Goal: Task Accomplishment & Management: Manage account settings

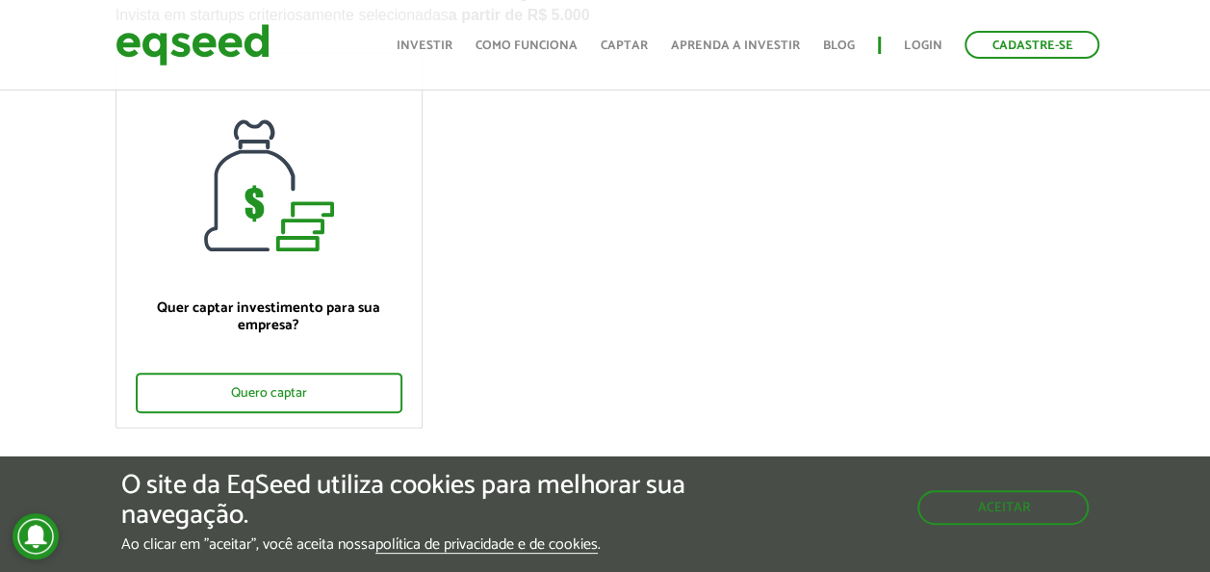
scroll to position [200, 0]
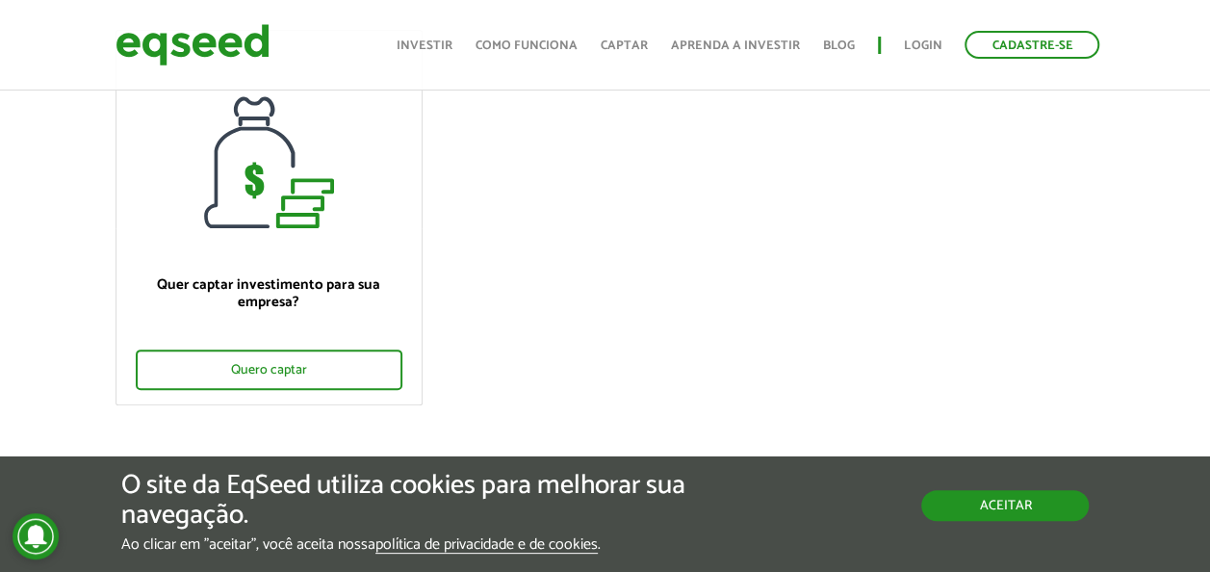
click at [998, 501] on button "Aceitar" at bounding box center [1004, 505] width 167 height 31
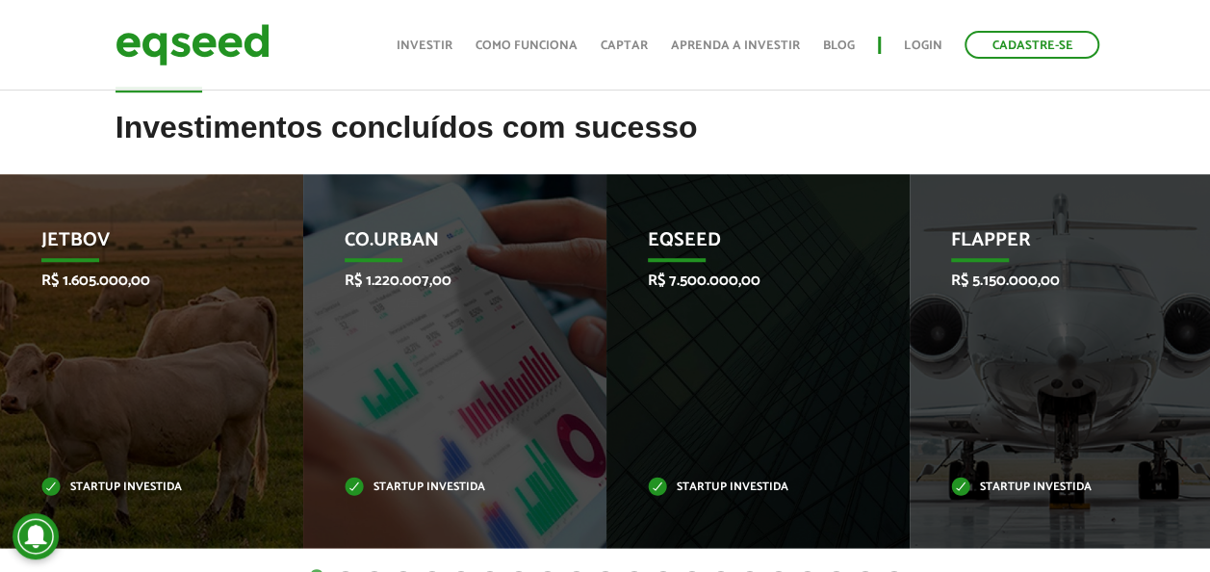
scroll to position [628, 0]
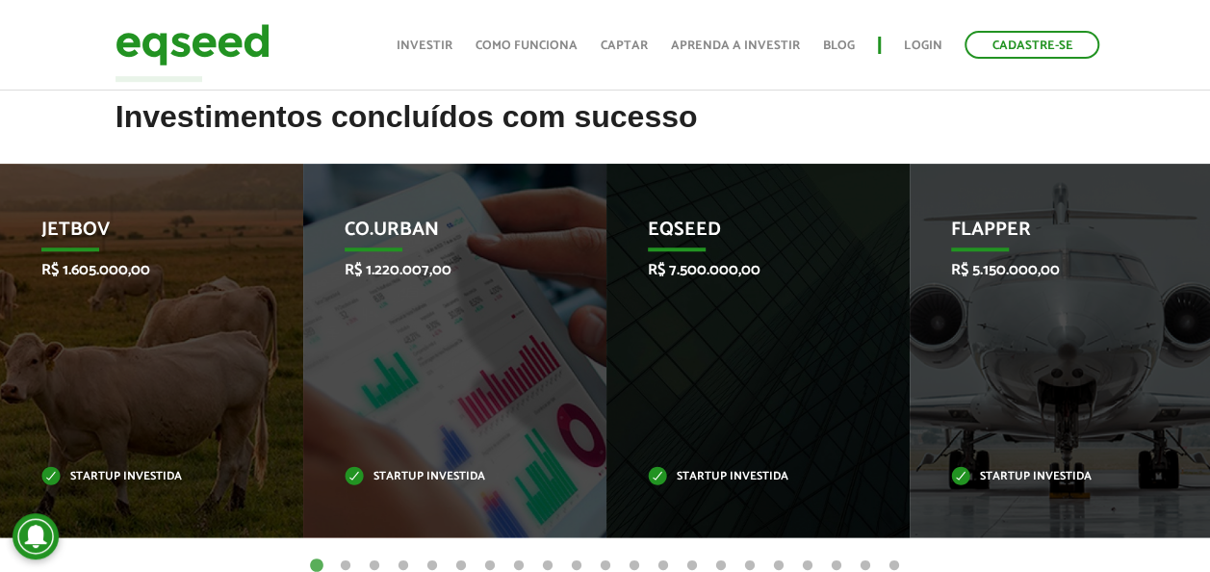
click at [1207, 269] on li "Flapper R$ 5.150.000,00 Startup investida" at bounding box center [1060, 350] width 303 height 373
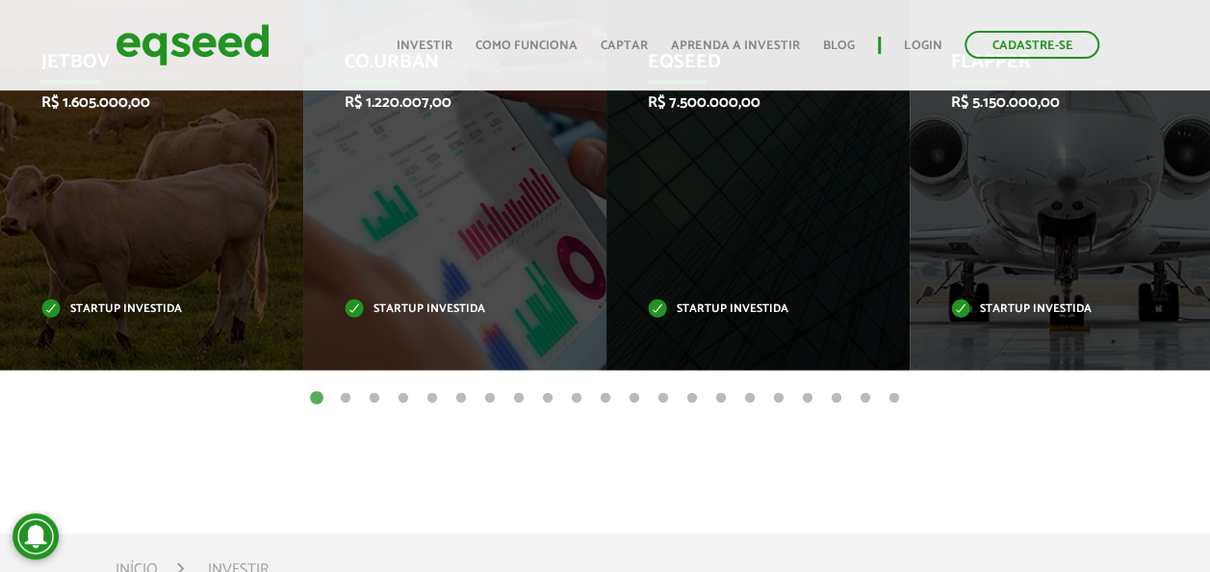
scroll to position [713, 0]
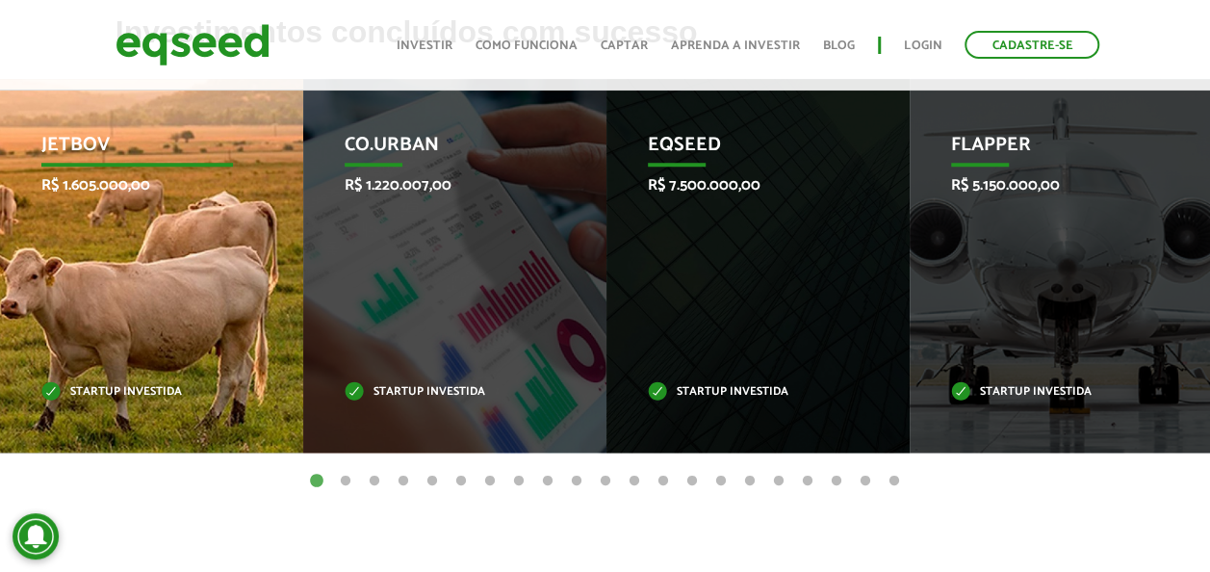
click at [188, 266] on div "JetBov R$ 1.605.000,00 Startup investida" at bounding box center [137, 265] width 274 height 373
click at [210, 216] on div "JetBov R$ 1.605.000,00 Startup investida" at bounding box center [137, 265] width 274 height 373
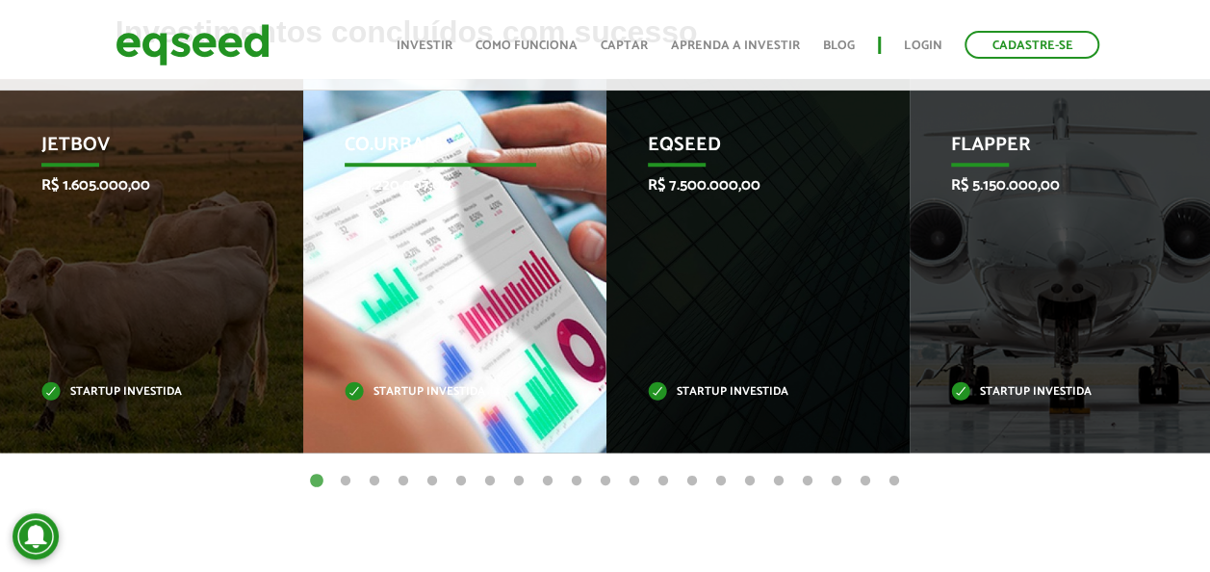
click at [479, 256] on div "Co.Urban R$ 1.220.007,00 Startup investida" at bounding box center [440, 265] width 274 height 373
click at [450, 396] on p "Startup investida" at bounding box center [441, 392] width 192 height 11
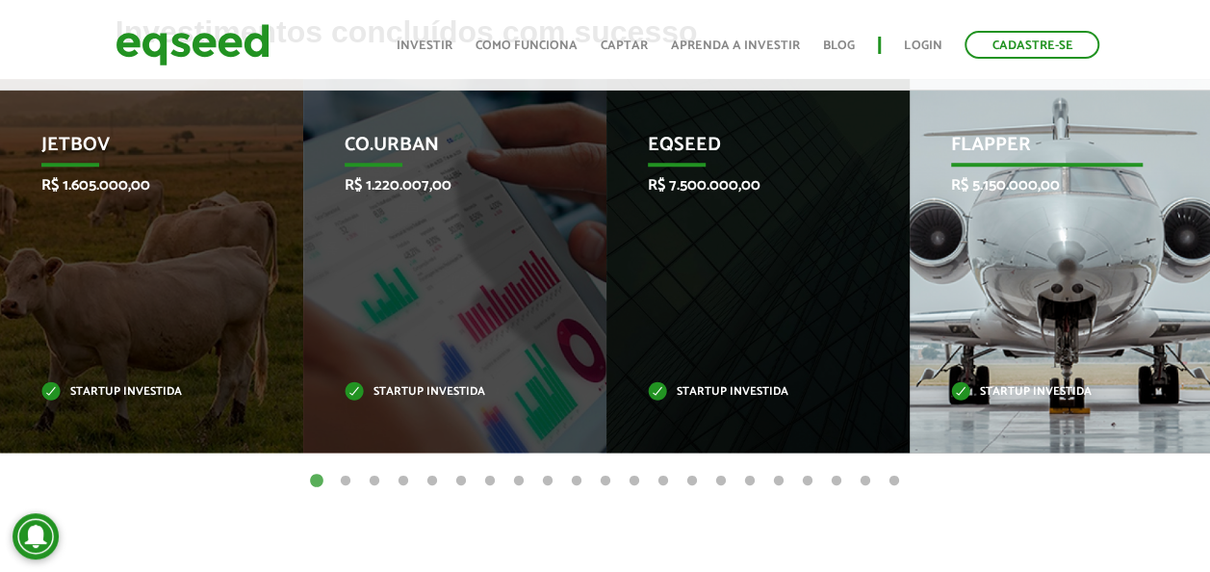
click at [1093, 273] on div "Flapper R$ 5.150.000,00 Startup investida" at bounding box center [1046, 265] width 274 height 373
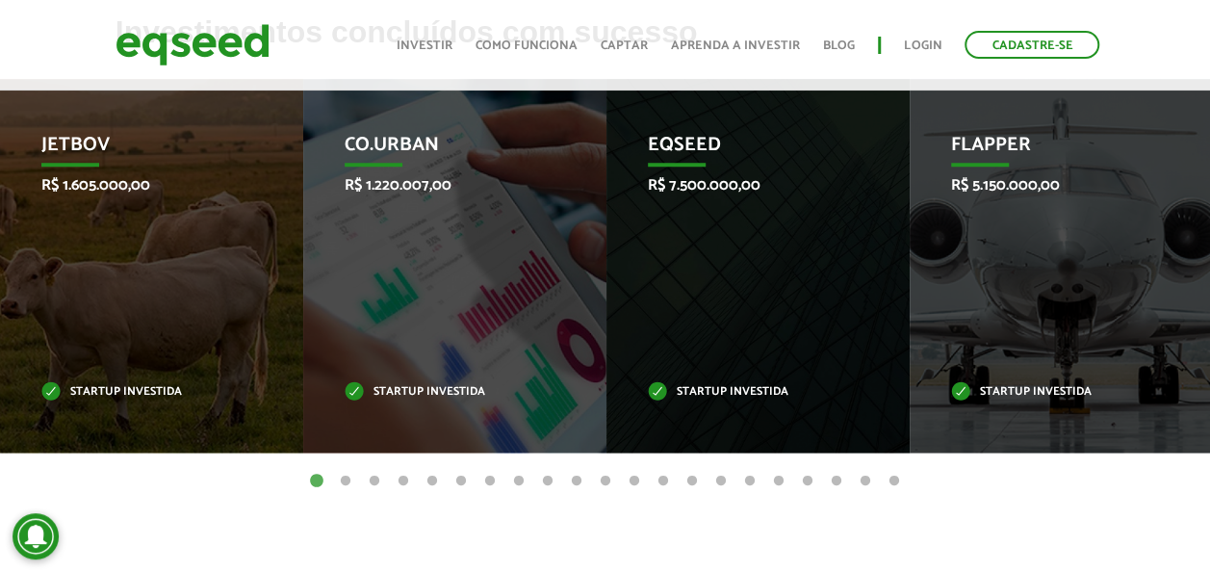
click at [346, 478] on button "2" at bounding box center [345, 481] width 19 height 19
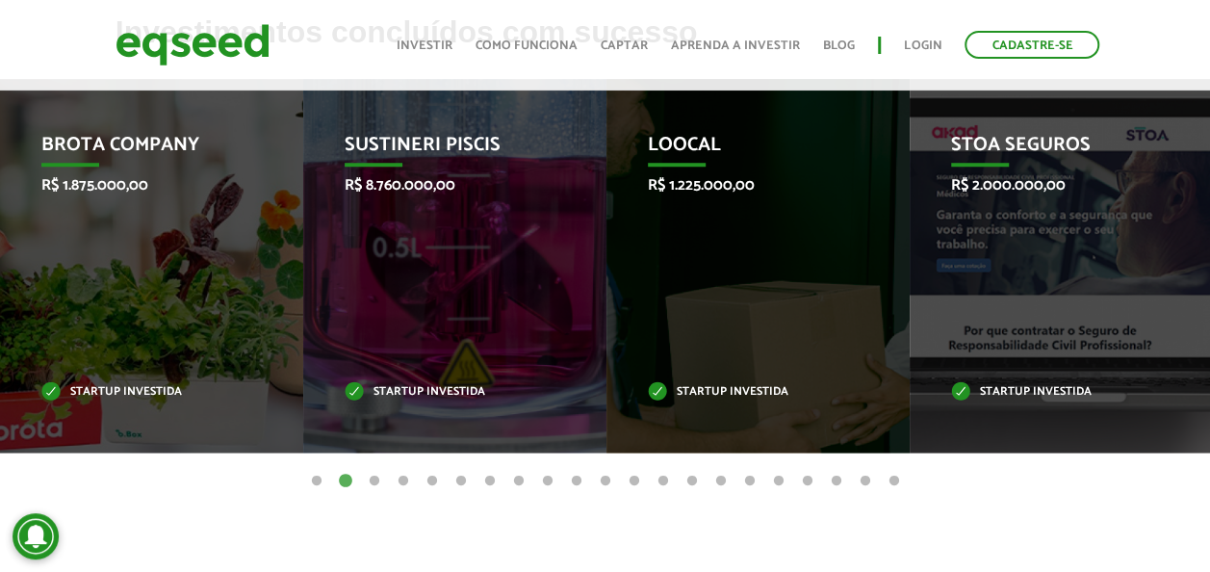
click at [373, 485] on button "3" at bounding box center [374, 481] width 19 height 19
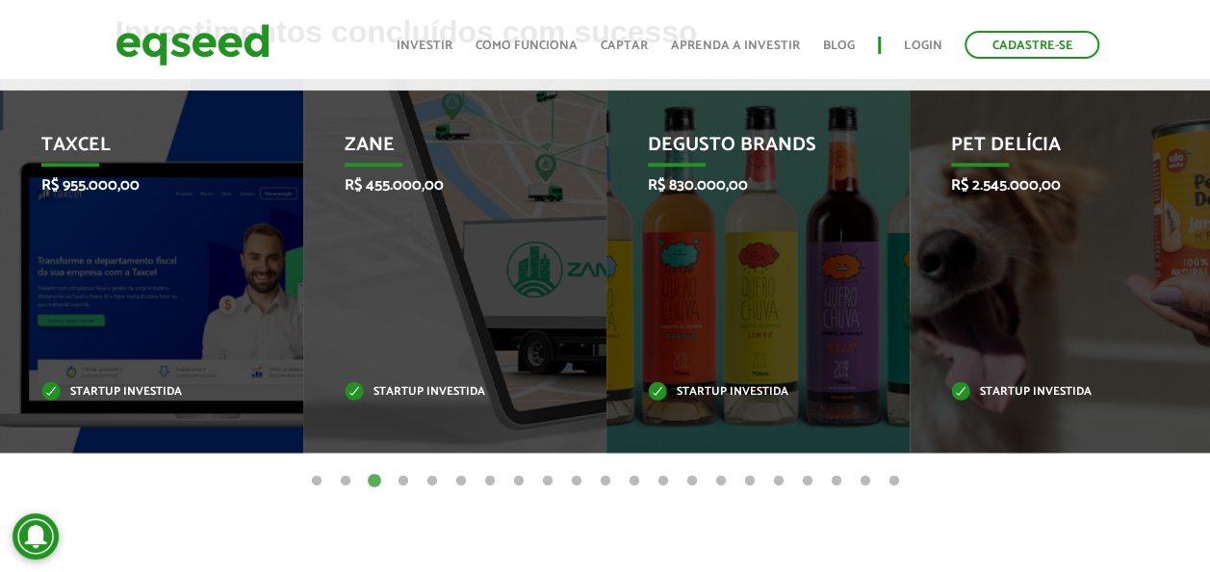
click at [401, 478] on button "4" at bounding box center [403, 481] width 19 height 19
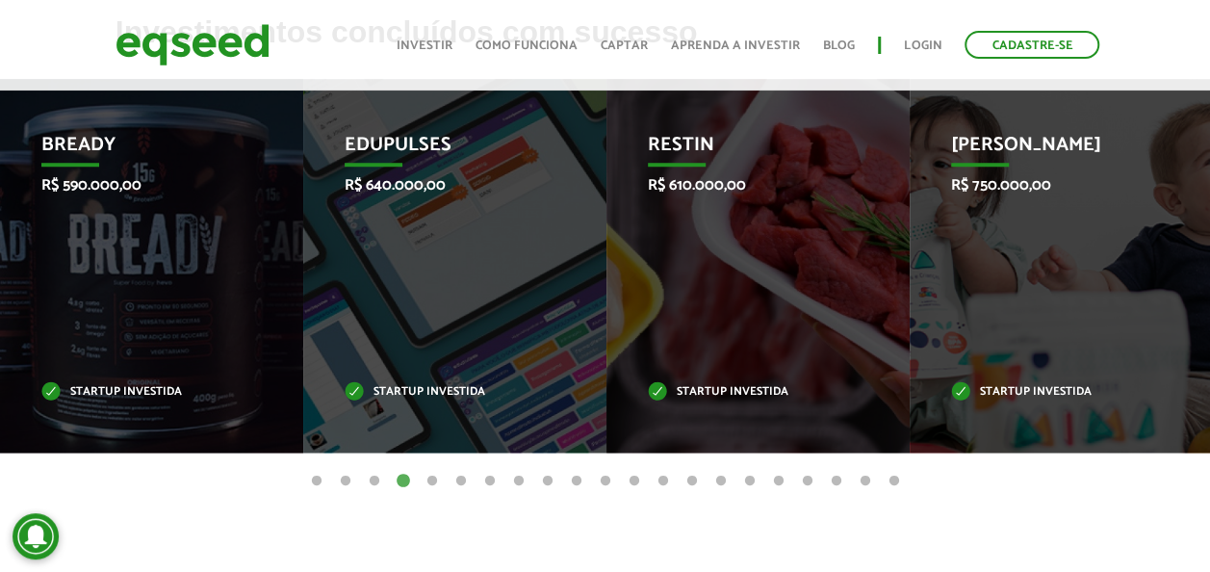
click at [439, 482] on button "5" at bounding box center [431, 481] width 19 height 19
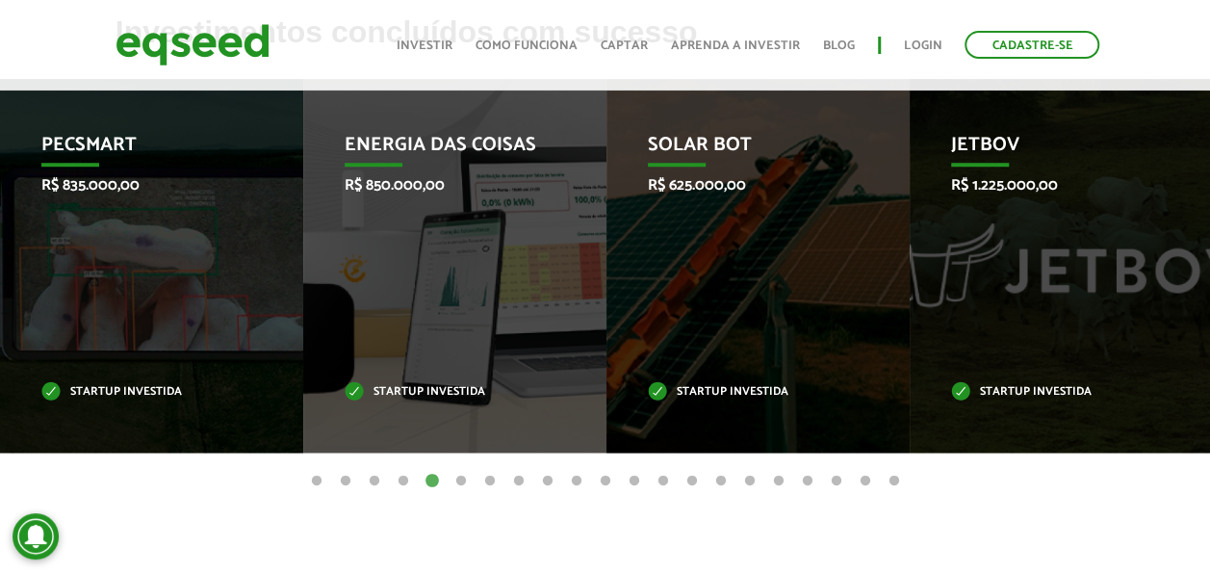
click at [459, 479] on button "6" at bounding box center [460, 481] width 19 height 19
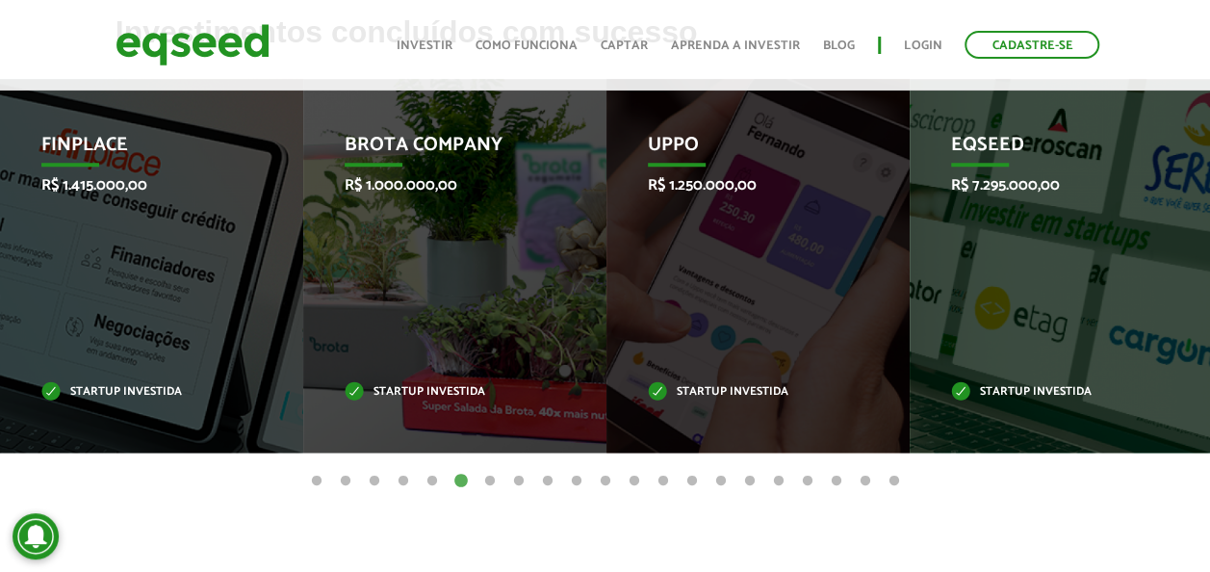
click at [489, 479] on button "7" at bounding box center [489, 481] width 19 height 19
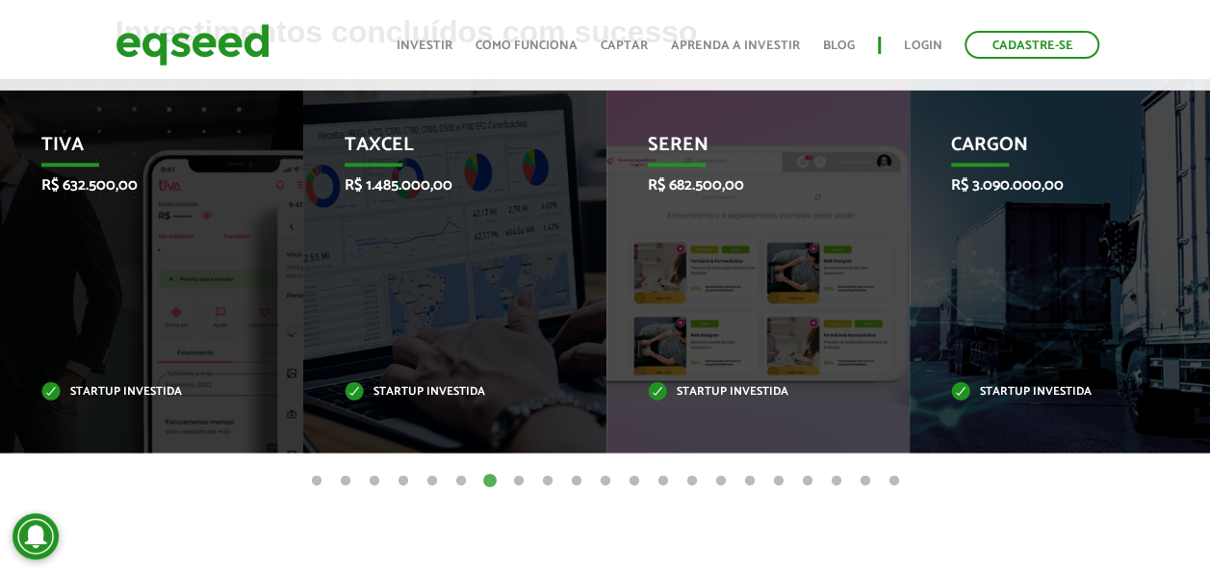
click at [520, 481] on button "8" at bounding box center [518, 481] width 19 height 19
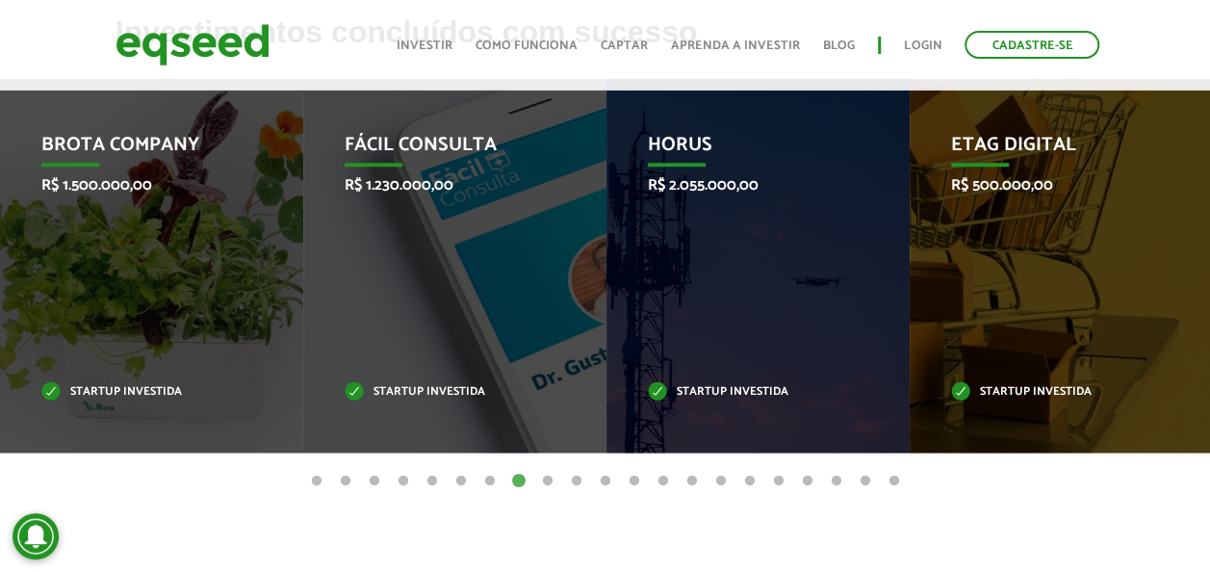
click at [548, 481] on button "9" at bounding box center [547, 481] width 19 height 19
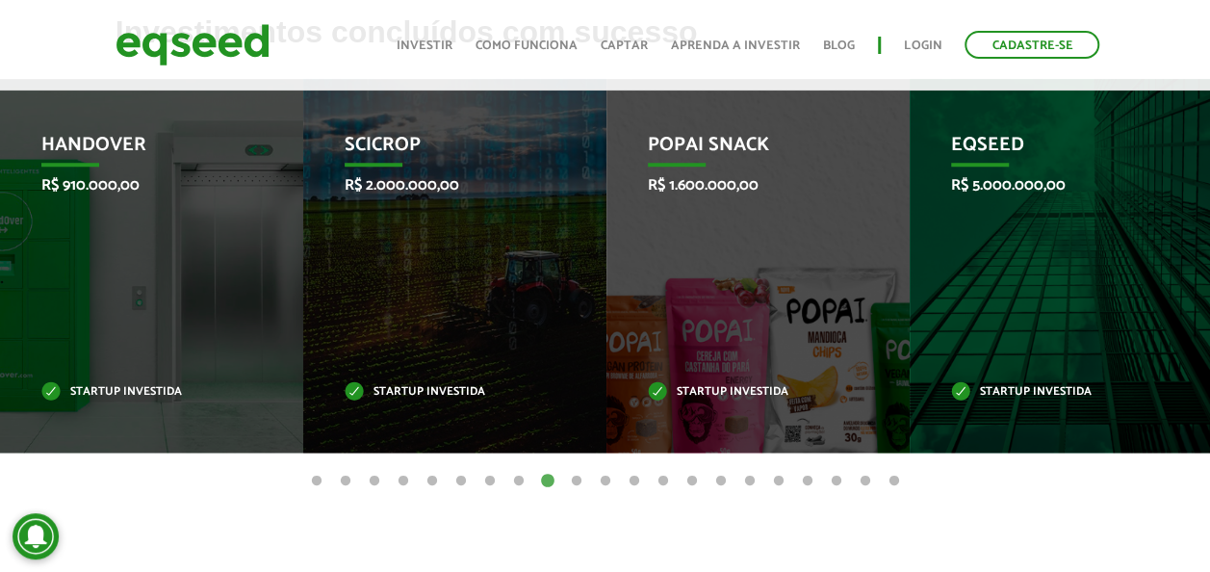
click at [519, 478] on button "8" at bounding box center [518, 481] width 19 height 19
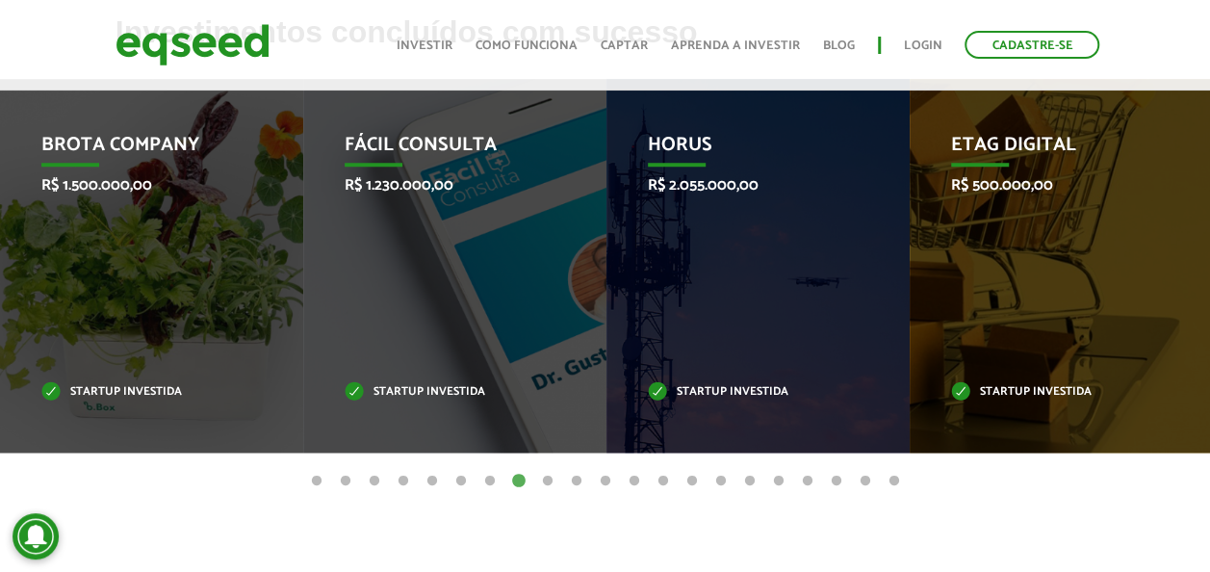
click at [554, 484] on button "9" at bounding box center [547, 481] width 19 height 19
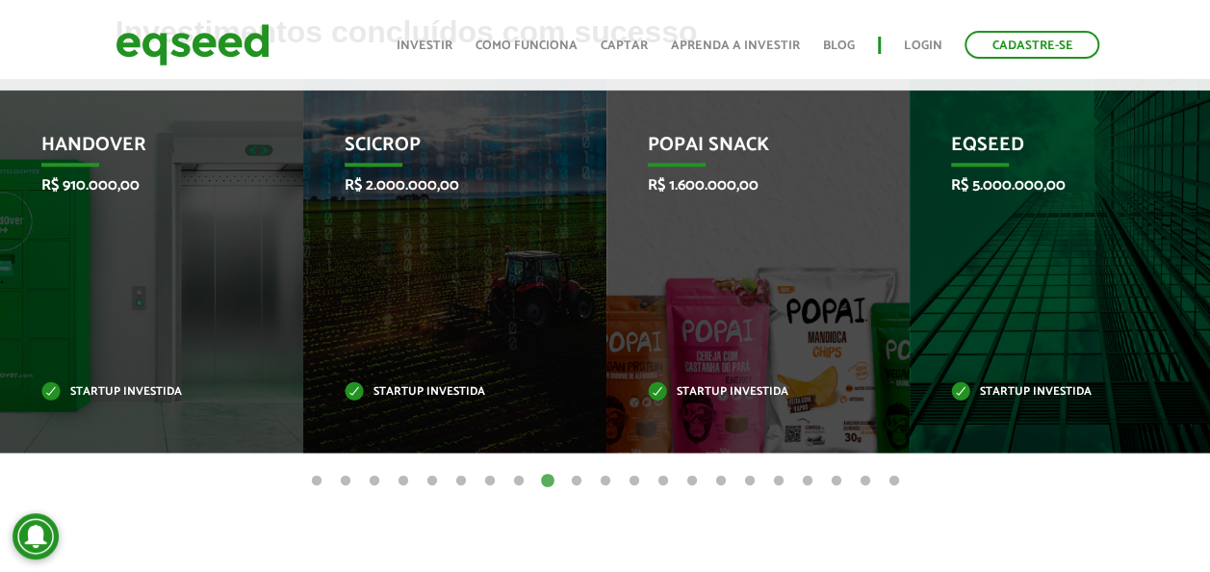
click at [576, 485] on button "10" at bounding box center [576, 481] width 19 height 19
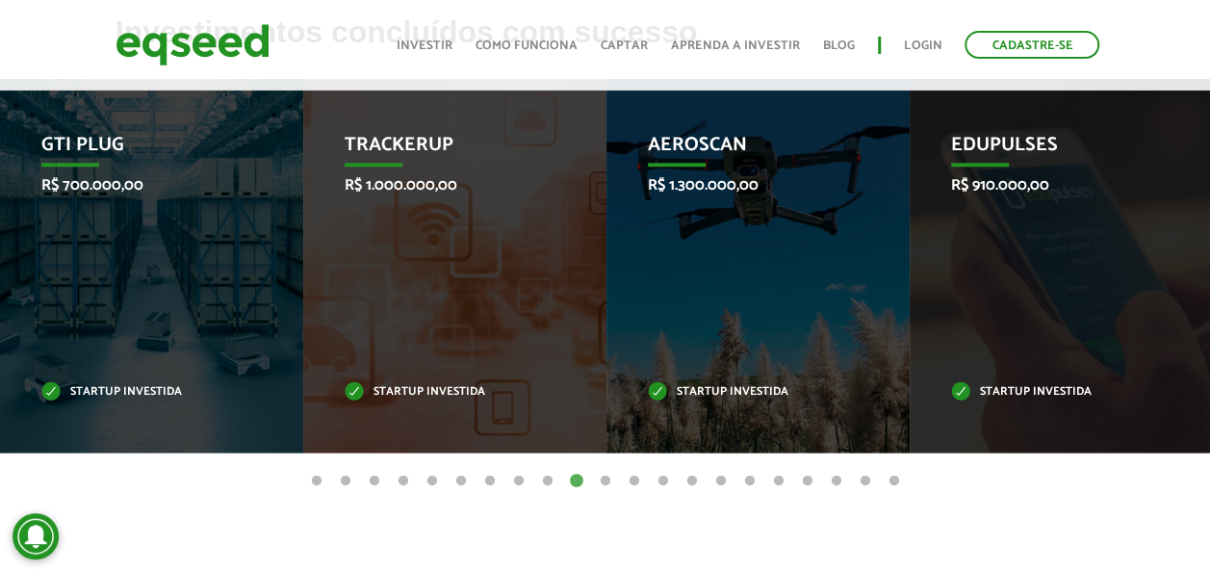
click at [612, 484] on button "11" at bounding box center [605, 481] width 19 height 19
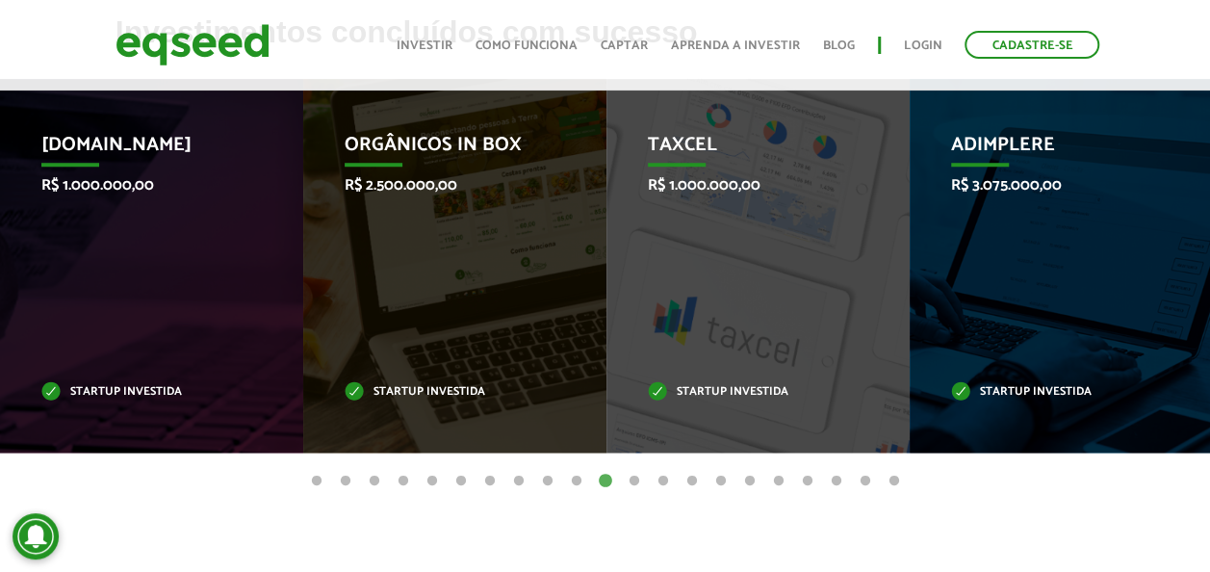
click at [641, 481] on button "12" at bounding box center [634, 481] width 19 height 19
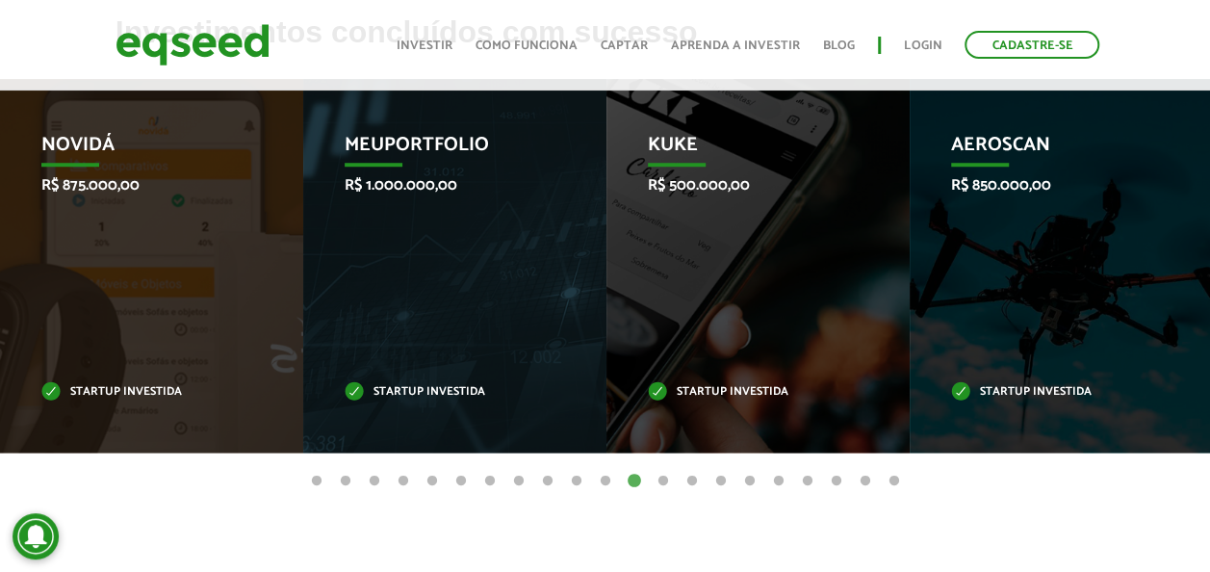
click at [666, 483] on button "13" at bounding box center [662, 481] width 19 height 19
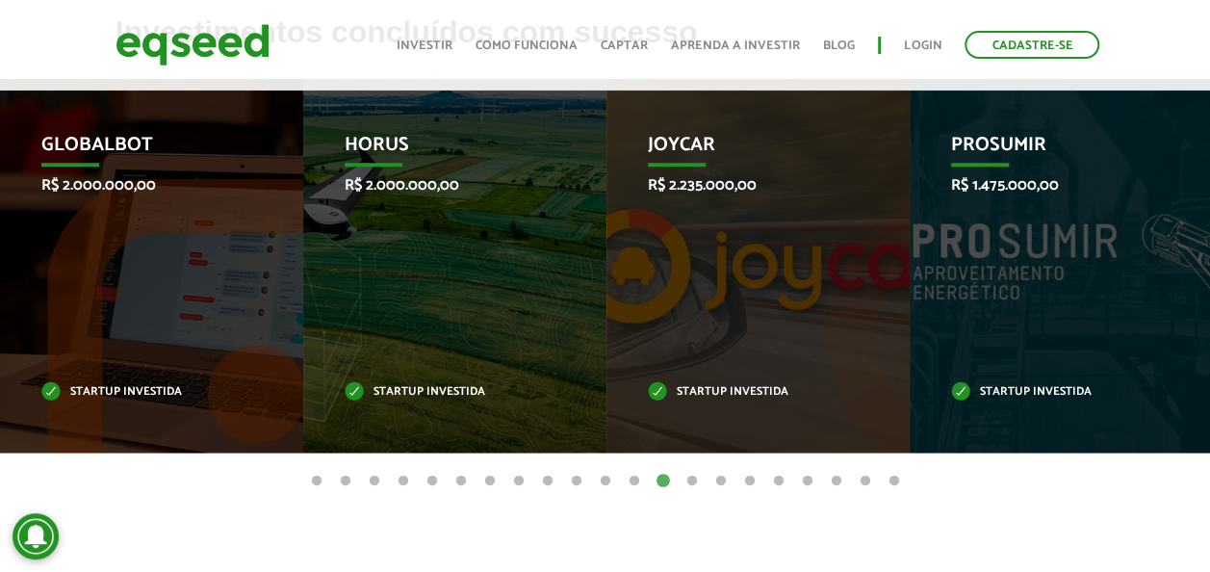
click at [701, 481] on ul "1 2 3 4 5 6 7 8 9 10 11 12 13 14 15 16 17 18 19 20 21" at bounding box center [605, 480] width 1210 height 21
click at [693, 481] on button "14" at bounding box center [691, 481] width 19 height 19
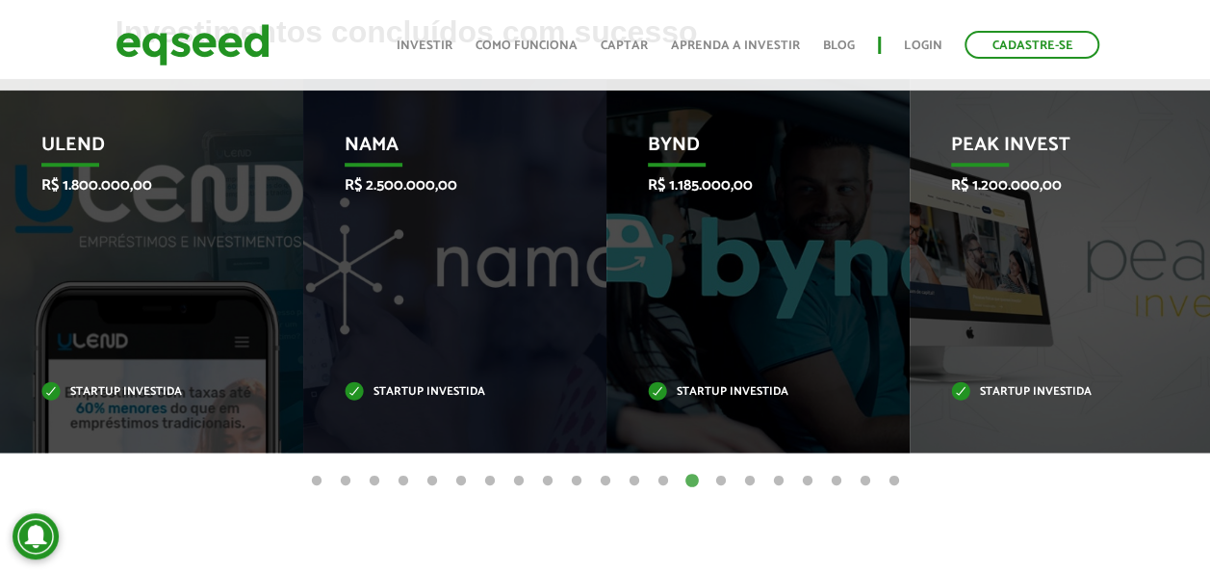
click at [722, 483] on button "15" at bounding box center [720, 481] width 19 height 19
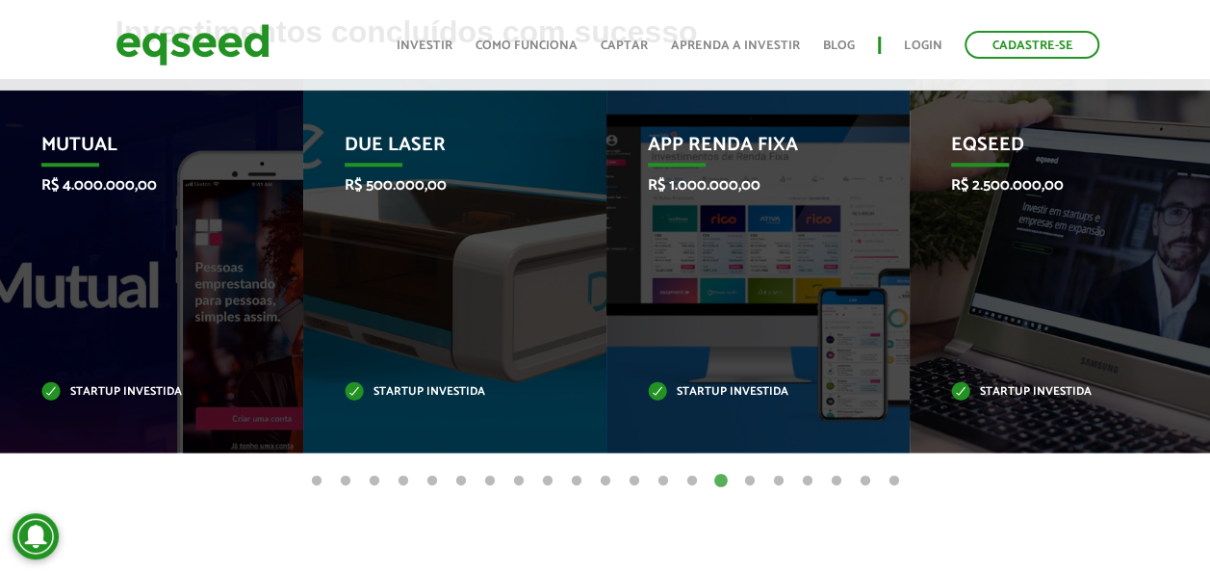
click at [750, 482] on button "16" at bounding box center [749, 481] width 19 height 19
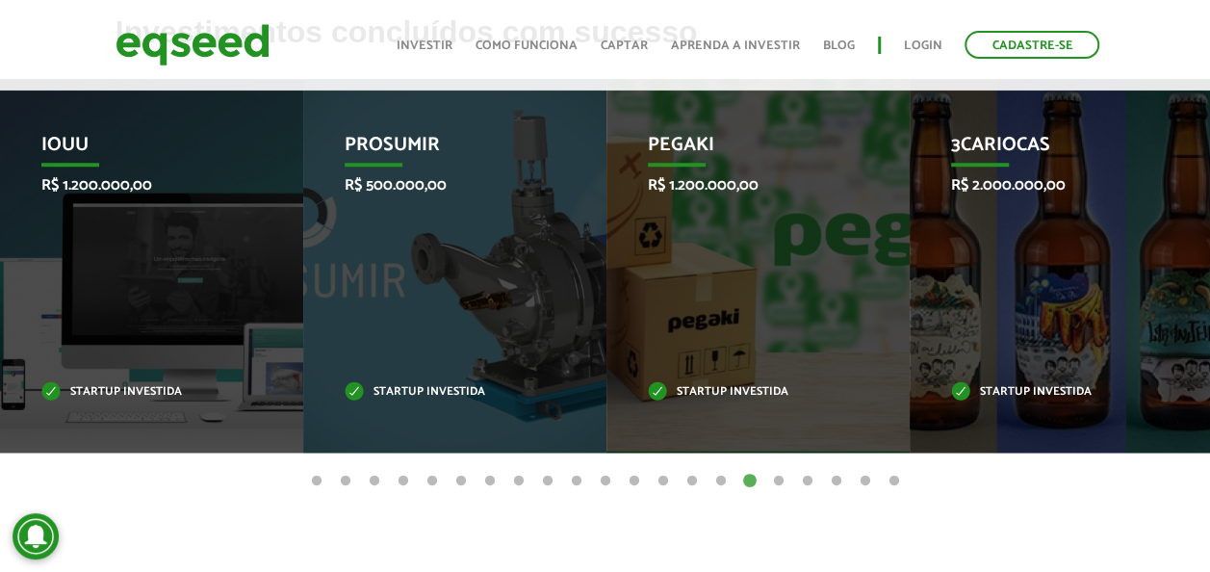
click at [779, 481] on button "17" at bounding box center [778, 481] width 19 height 19
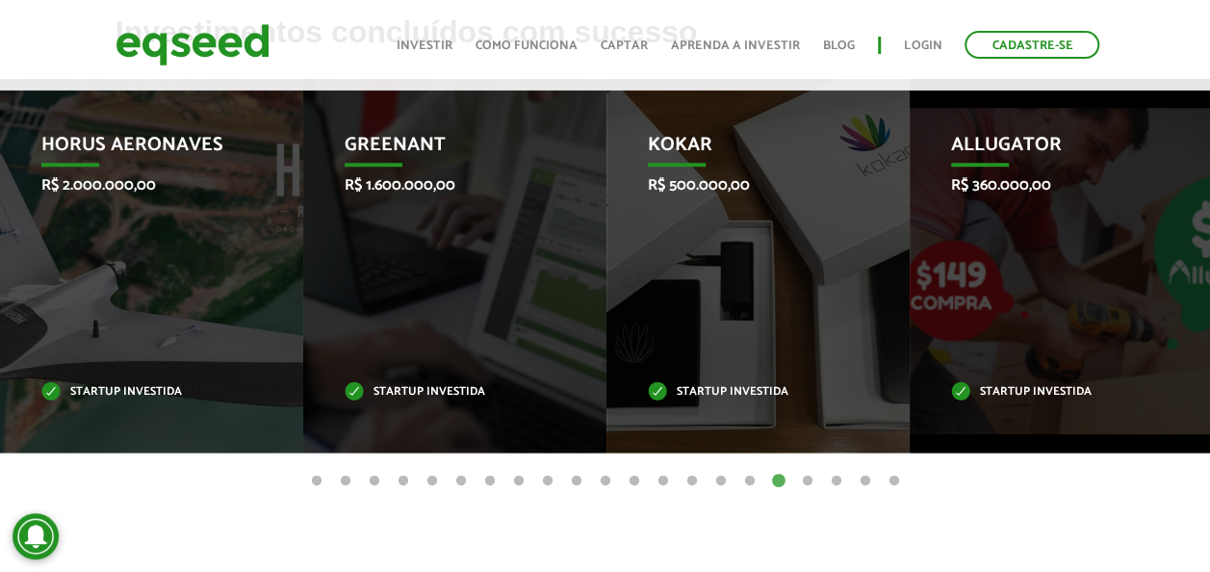
click at [811, 477] on button "18" at bounding box center [807, 481] width 19 height 19
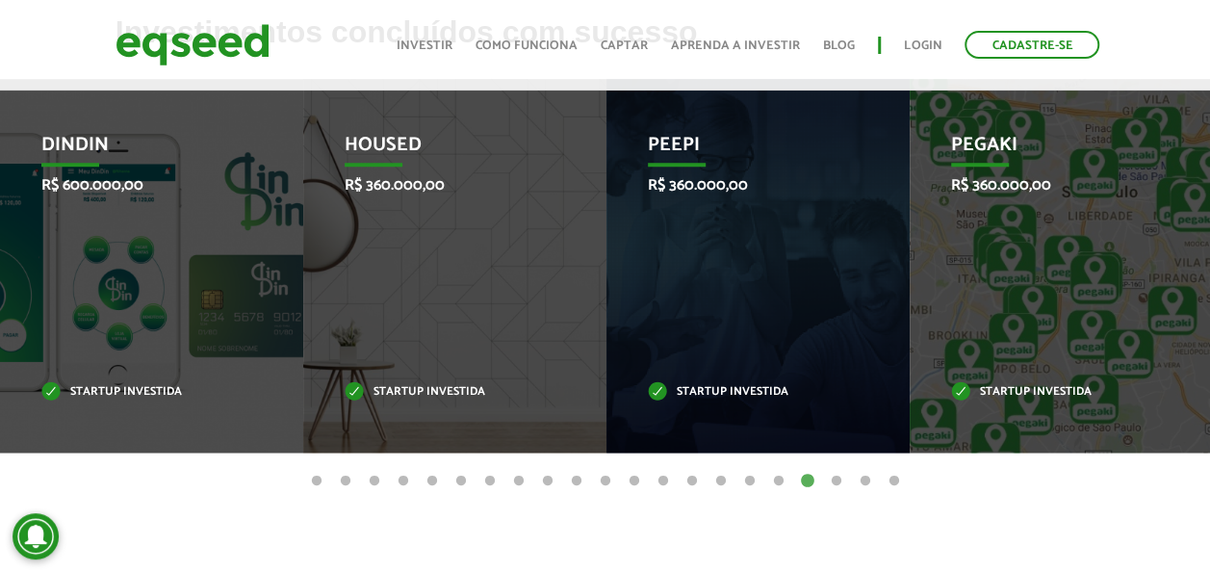
click at [841, 483] on button "19" at bounding box center [836, 481] width 19 height 19
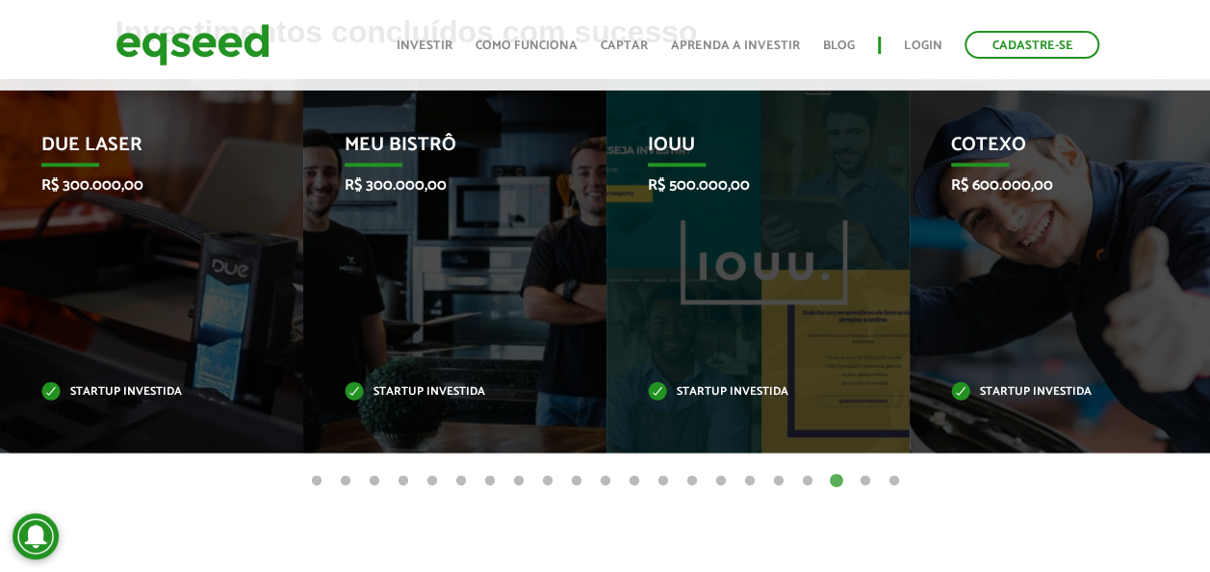
click at [862, 480] on button "20" at bounding box center [864, 481] width 19 height 19
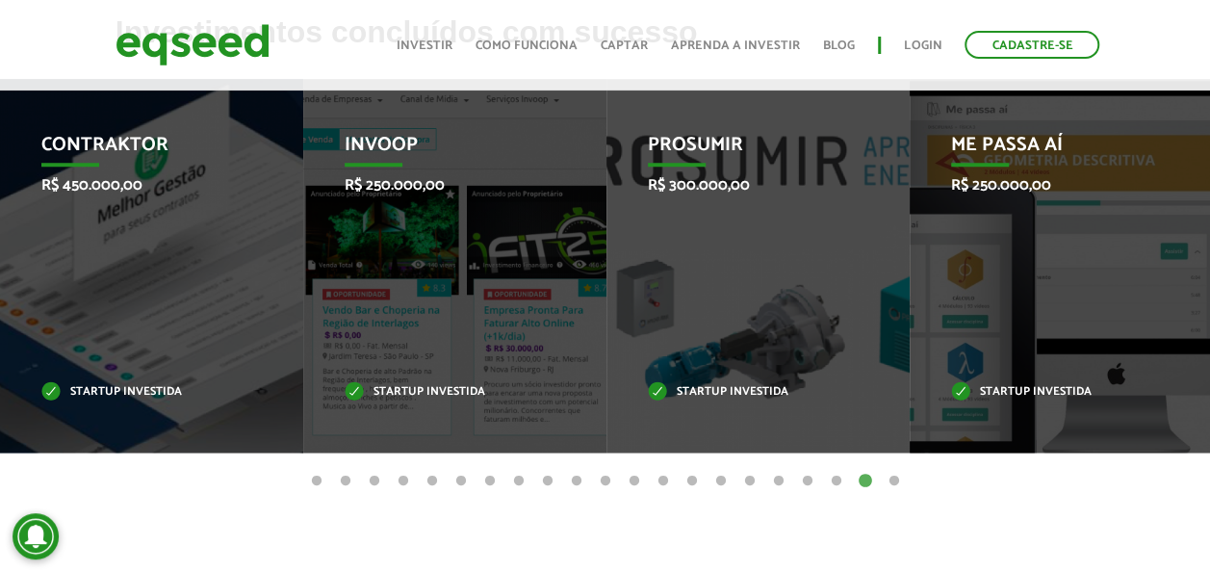
click at [893, 479] on button "21" at bounding box center [893, 481] width 19 height 19
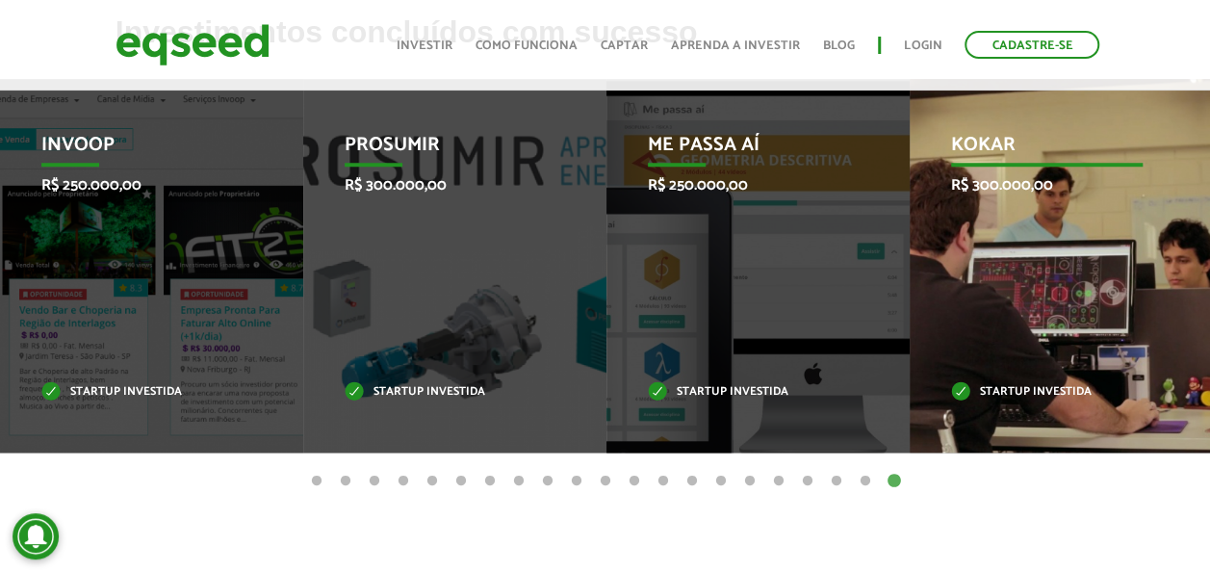
click at [1154, 308] on div "Kokar R$ 300.000,00 Startup investida" at bounding box center [1046, 265] width 274 height 373
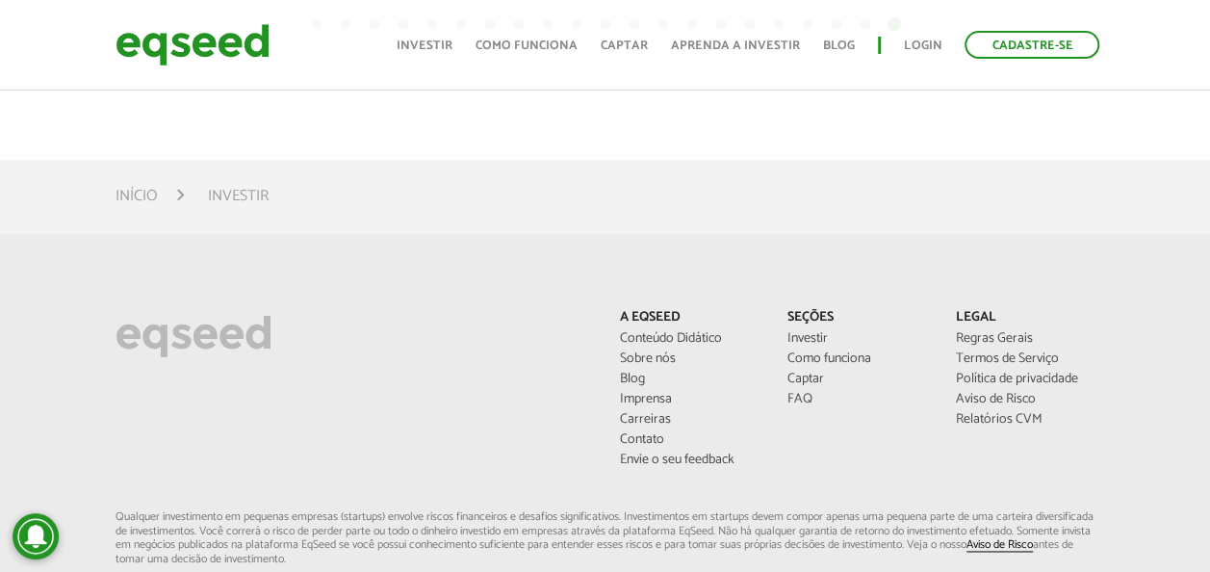
scroll to position [1172, 0]
click at [818, 329] on link "Investir" at bounding box center [857, 335] width 140 height 13
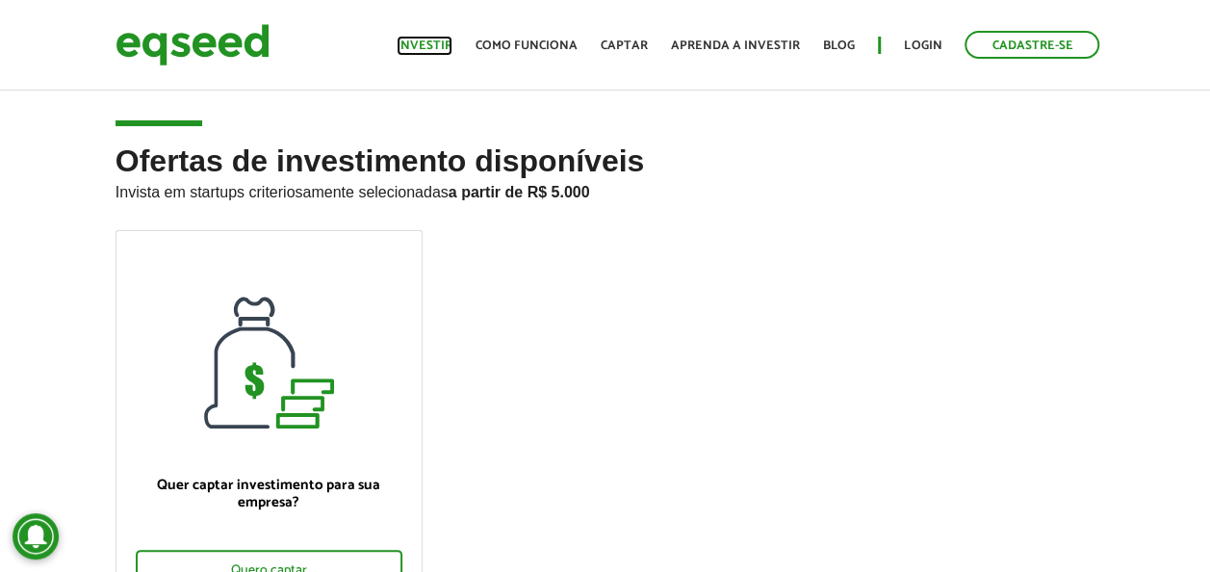
click at [428, 39] on link "Investir" at bounding box center [424, 45] width 56 height 13
click at [932, 51] on link "Login" at bounding box center [923, 45] width 38 height 13
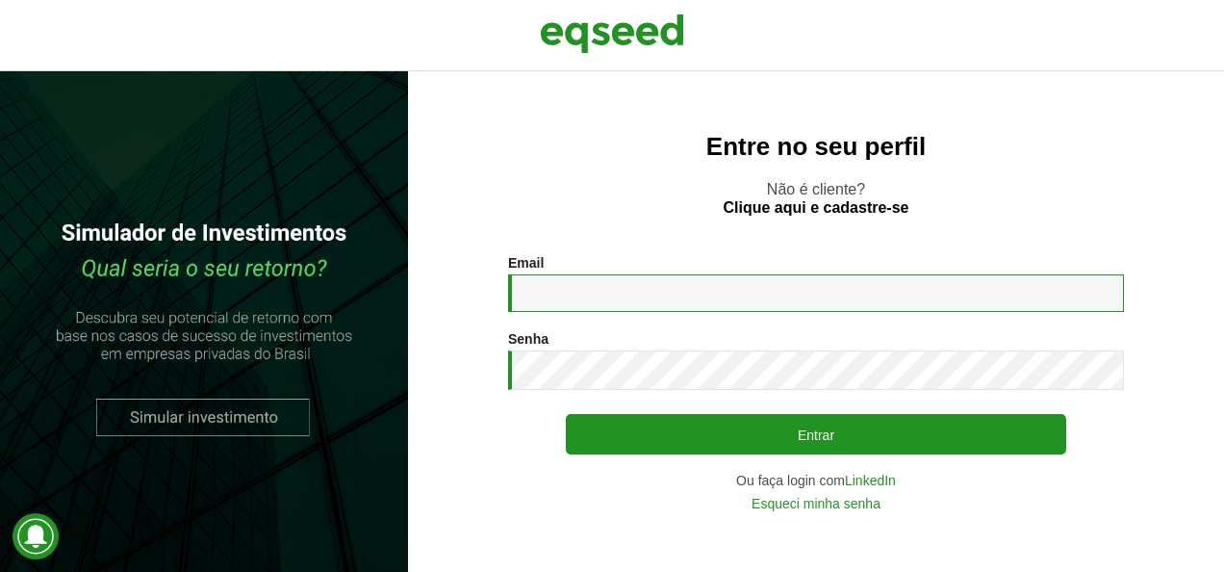
click at [724, 289] on input "Email *" at bounding box center [816, 293] width 616 height 38
type input "**********"
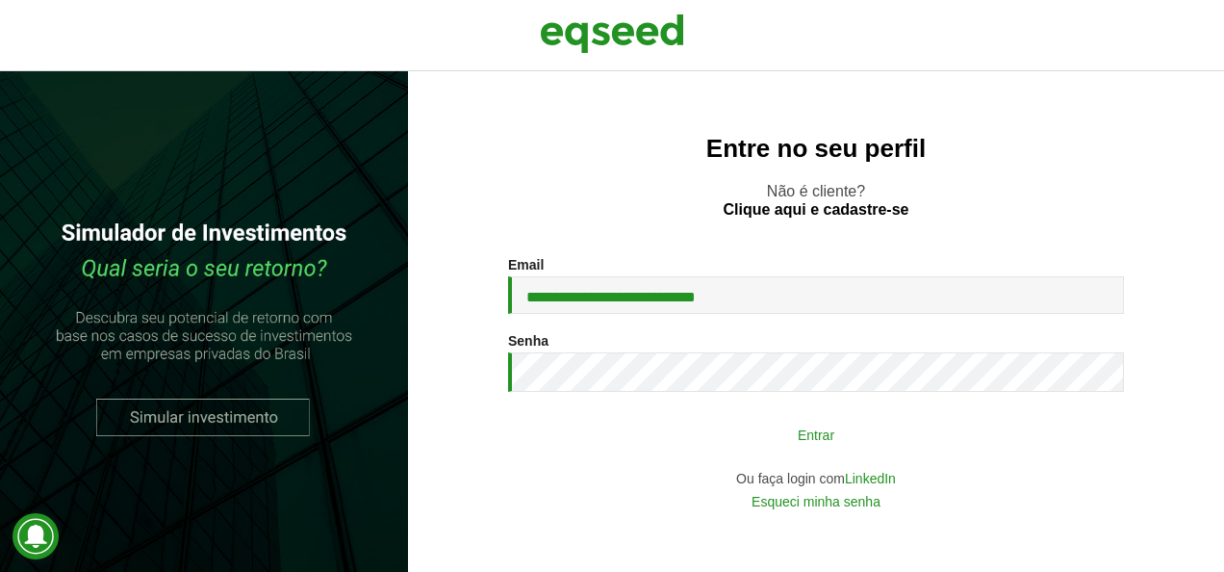
click at [781, 435] on button "Entrar" at bounding box center [816, 434] width 500 height 37
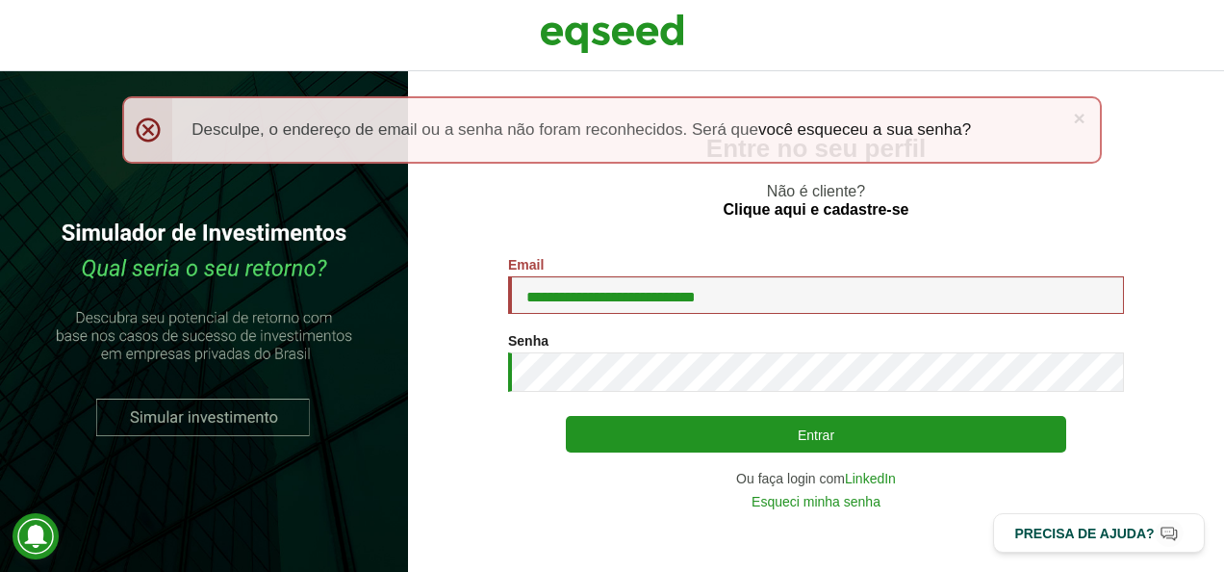
click at [890, 437] on button "Entrar" at bounding box center [816, 434] width 500 height 37
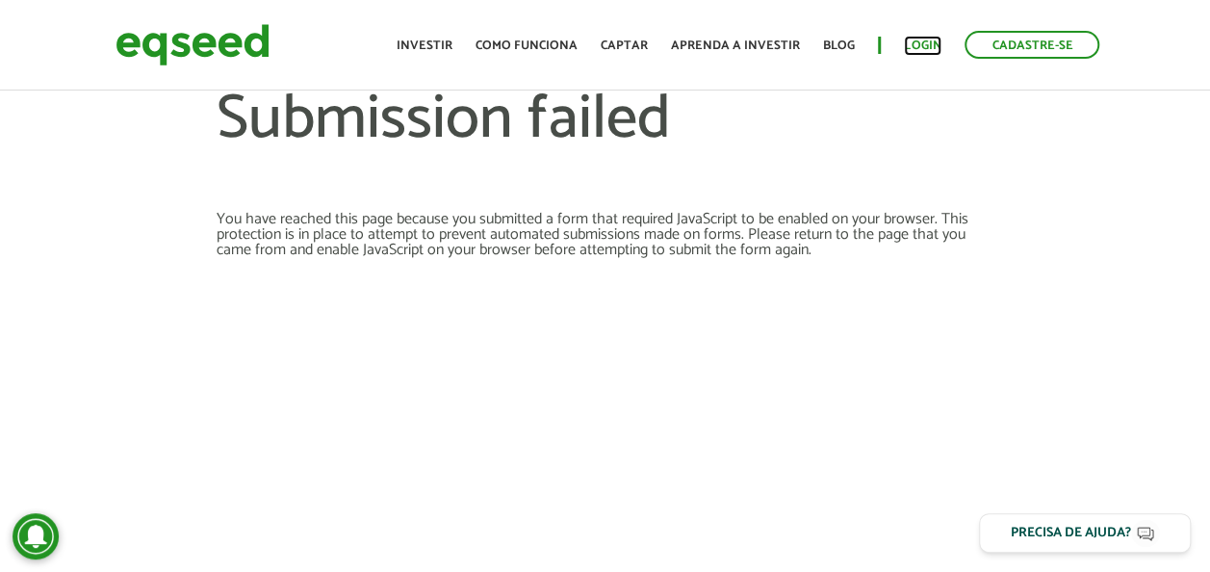
click at [912, 39] on link "Login" at bounding box center [923, 45] width 38 height 13
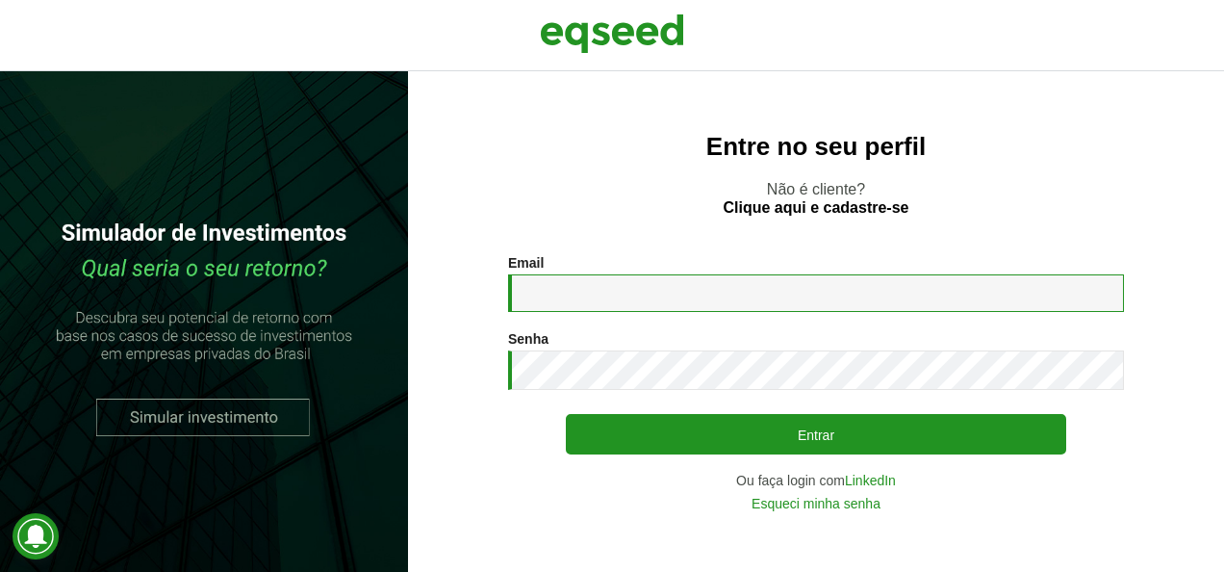
click at [725, 302] on input "Email *" at bounding box center [816, 293] width 616 height 38
type input "*"
type input "**********"
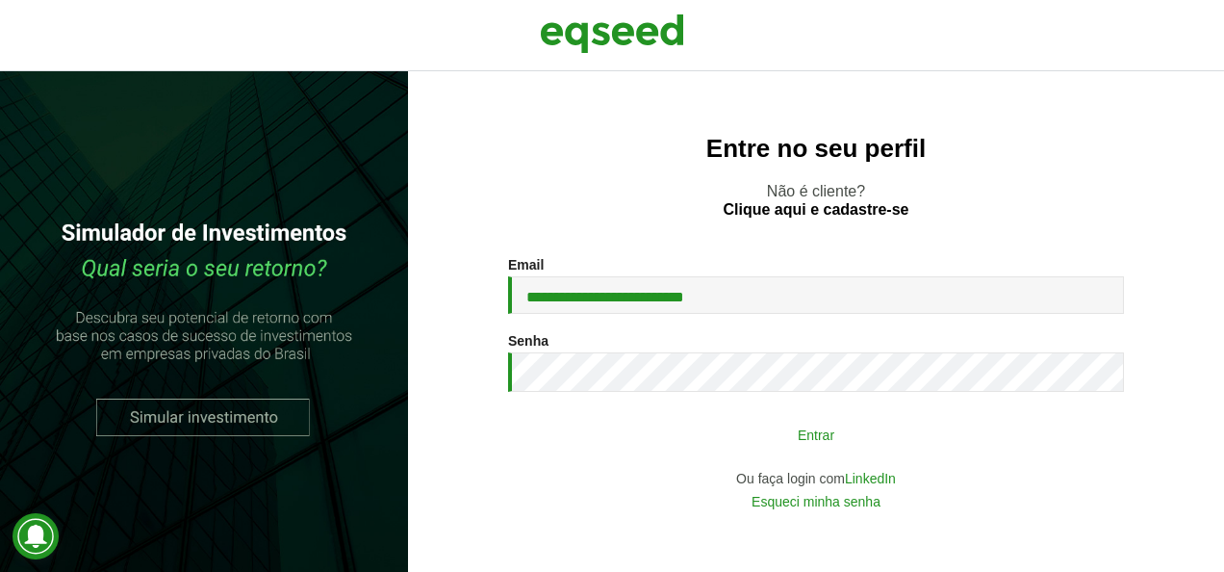
click at [873, 437] on button "Entrar" at bounding box center [816, 434] width 500 height 37
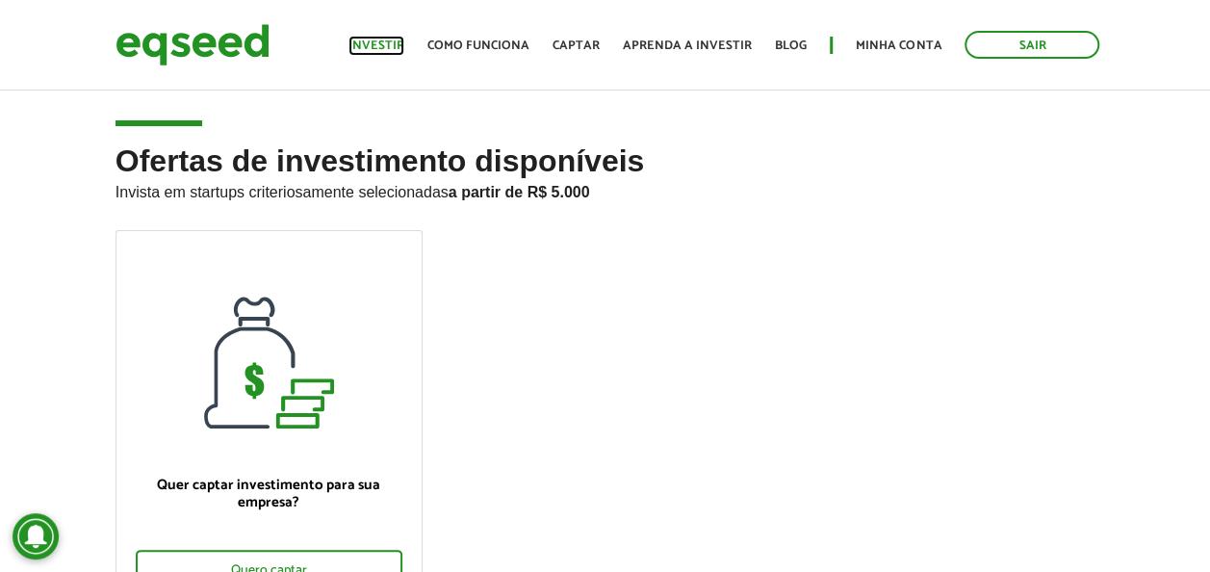
click at [397, 39] on link "Investir" at bounding box center [376, 45] width 56 height 13
click at [510, 44] on link "Como funciona" at bounding box center [478, 45] width 102 height 13
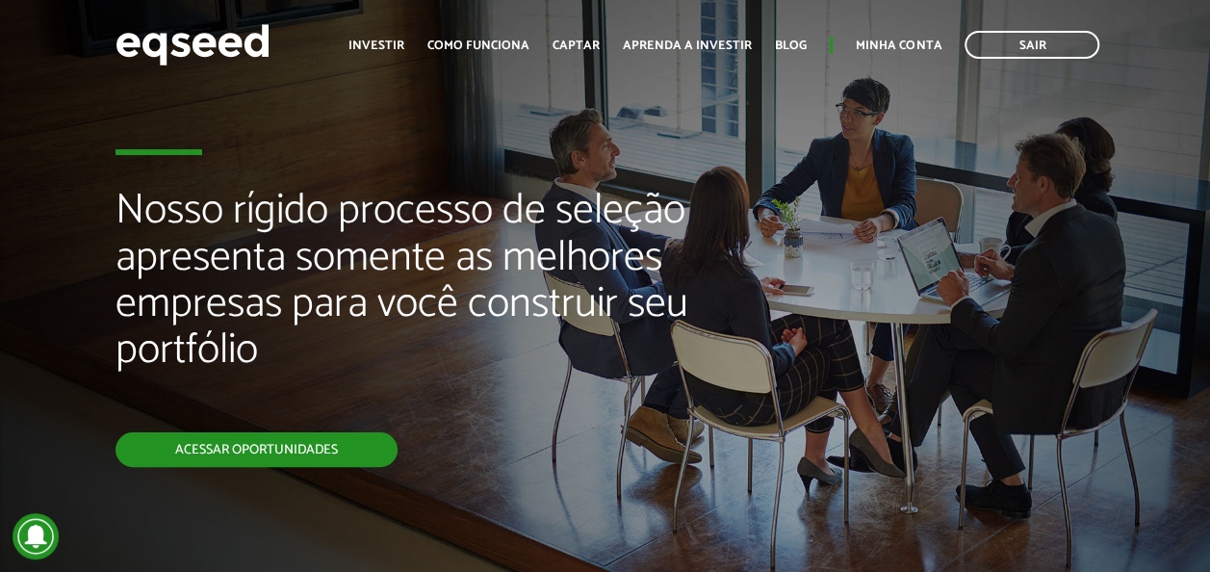
click at [279, 456] on link "Acessar oportunidades" at bounding box center [256, 449] width 282 height 35
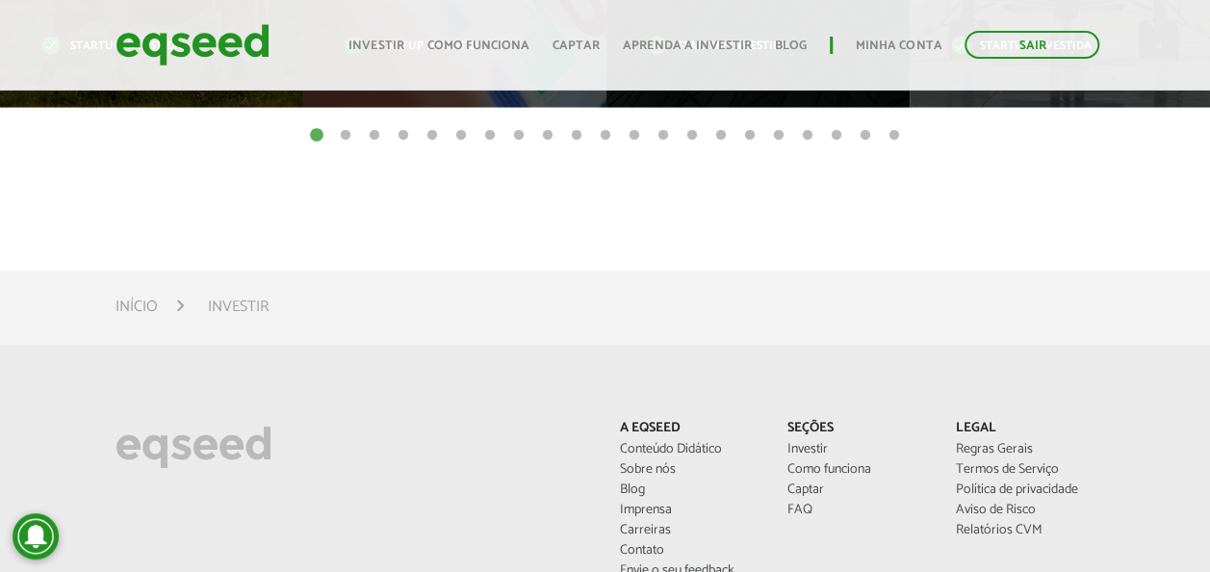
scroll to position [1063, 0]
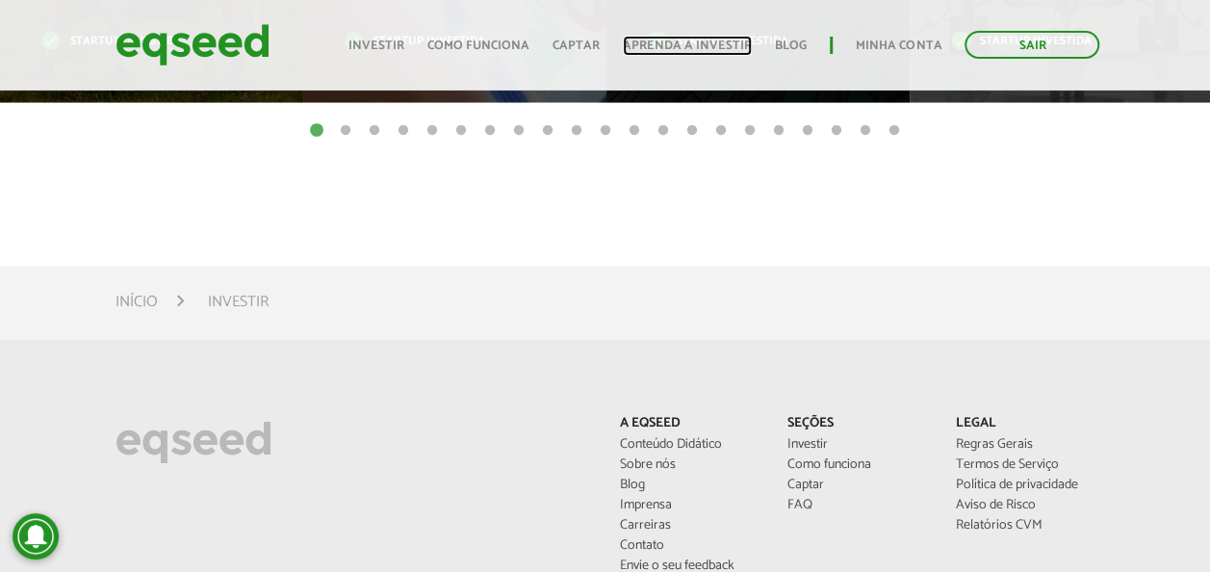
click at [676, 45] on link "Aprenda a investir" at bounding box center [687, 45] width 129 height 13
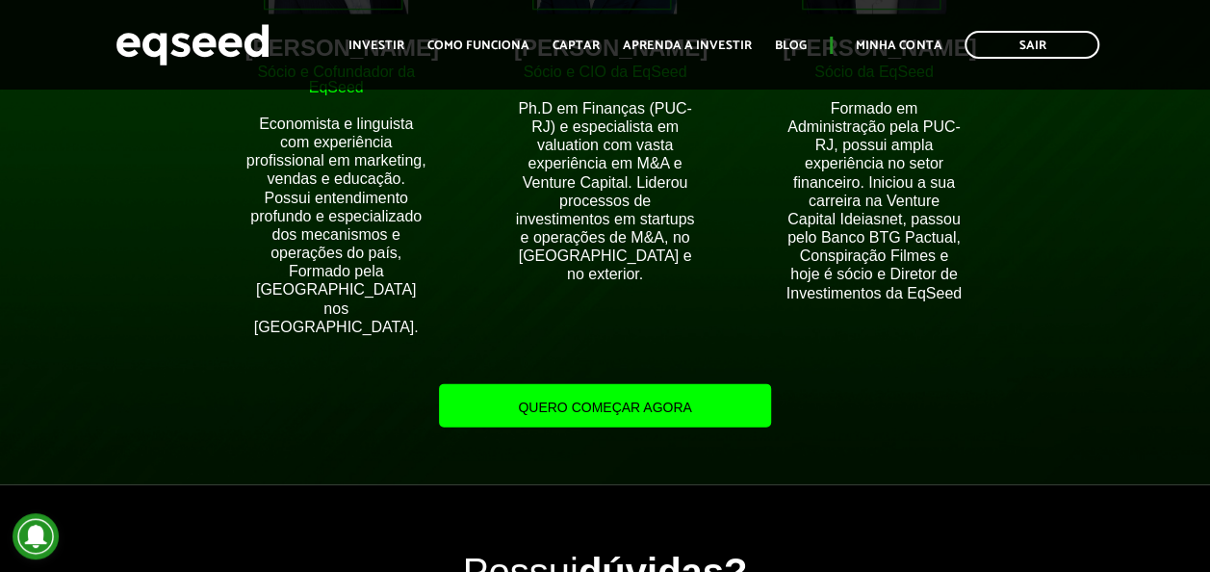
scroll to position [1889, 0]
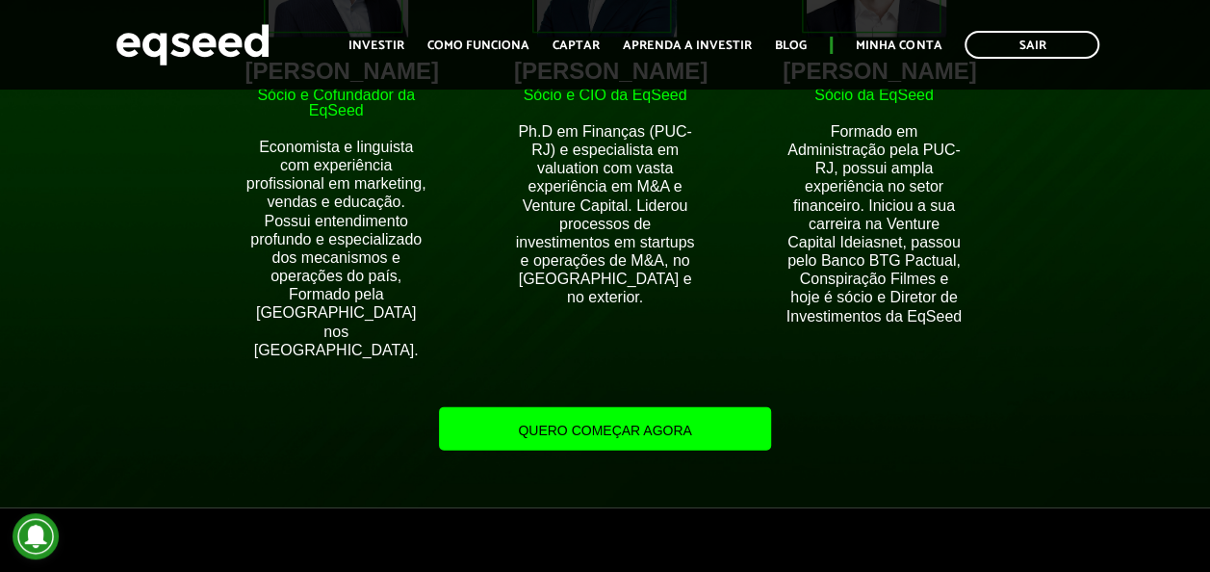
click at [706, 411] on link "Quero começar agora" at bounding box center [604, 428] width 331 height 43
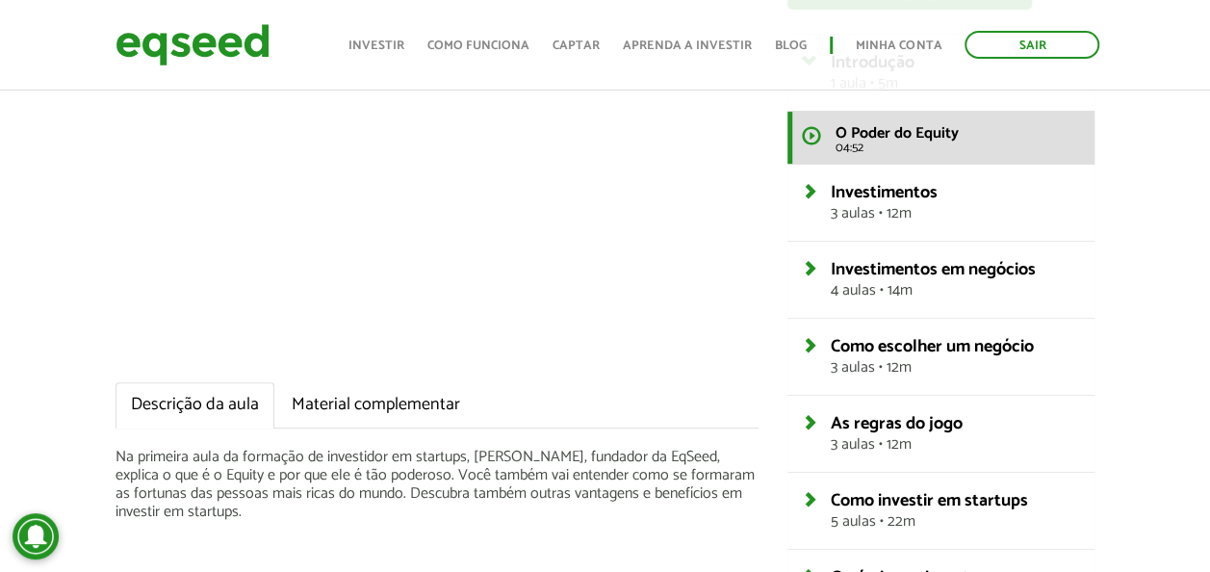
scroll to position [223, 0]
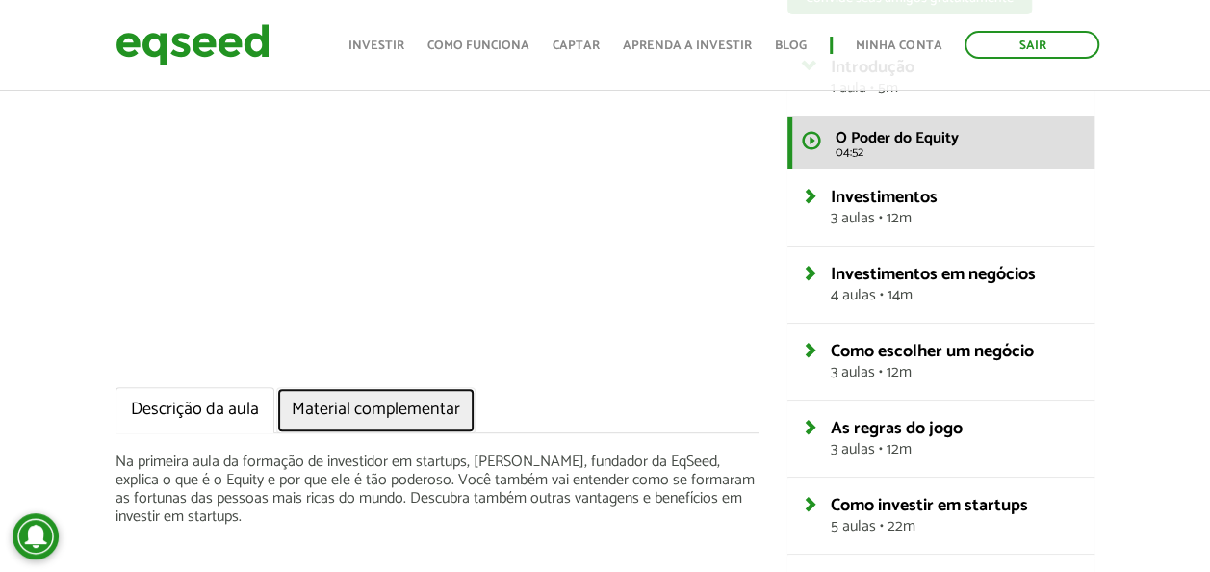
click at [416, 397] on link "Material complementar" at bounding box center [375, 410] width 199 height 46
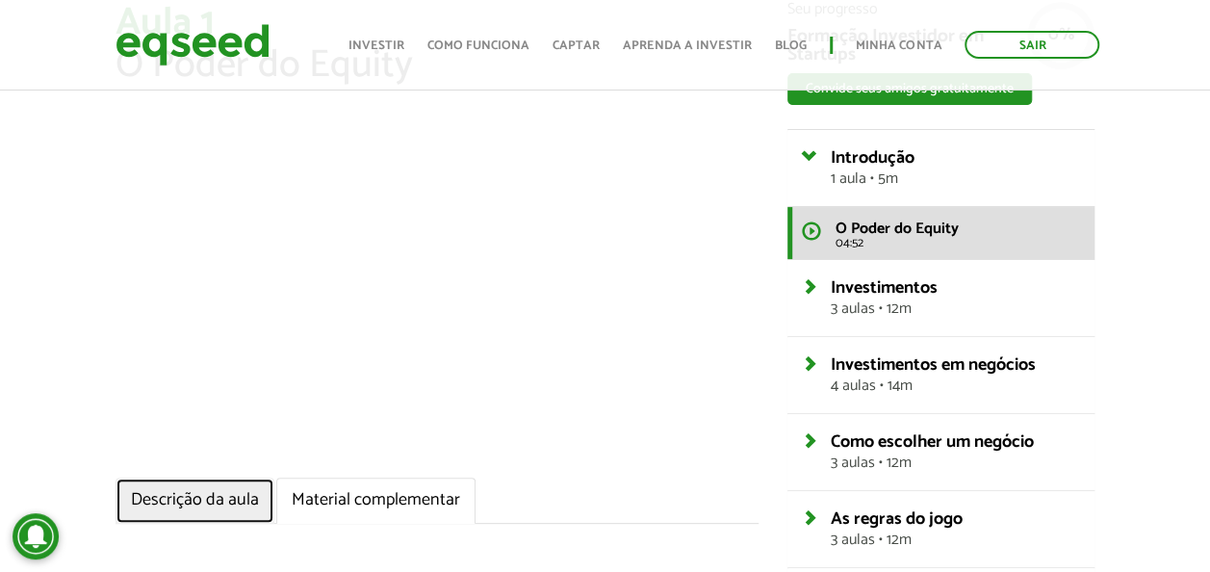
scroll to position [0, 0]
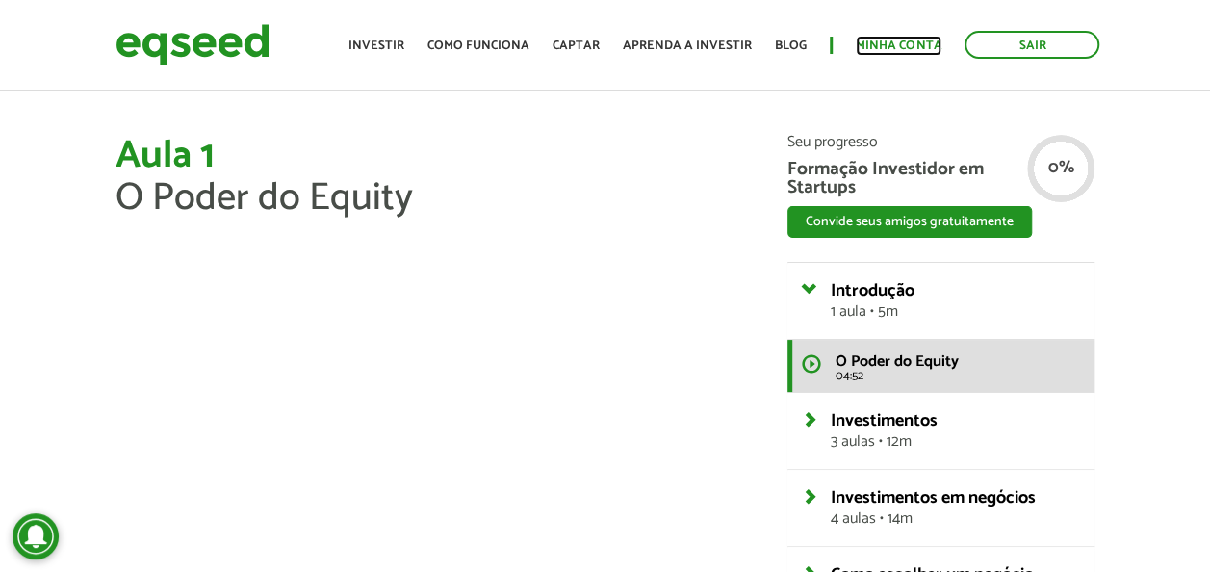
click at [903, 46] on link "Minha conta" at bounding box center [898, 45] width 86 height 13
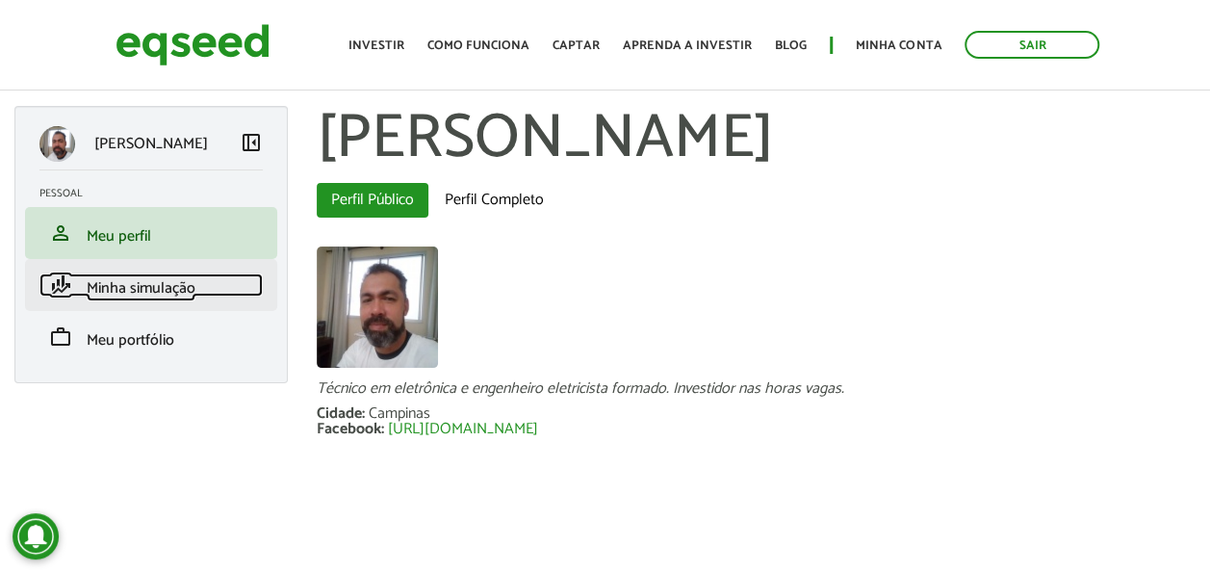
click at [104, 294] on span "Minha simulação" at bounding box center [141, 288] width 109 height 26
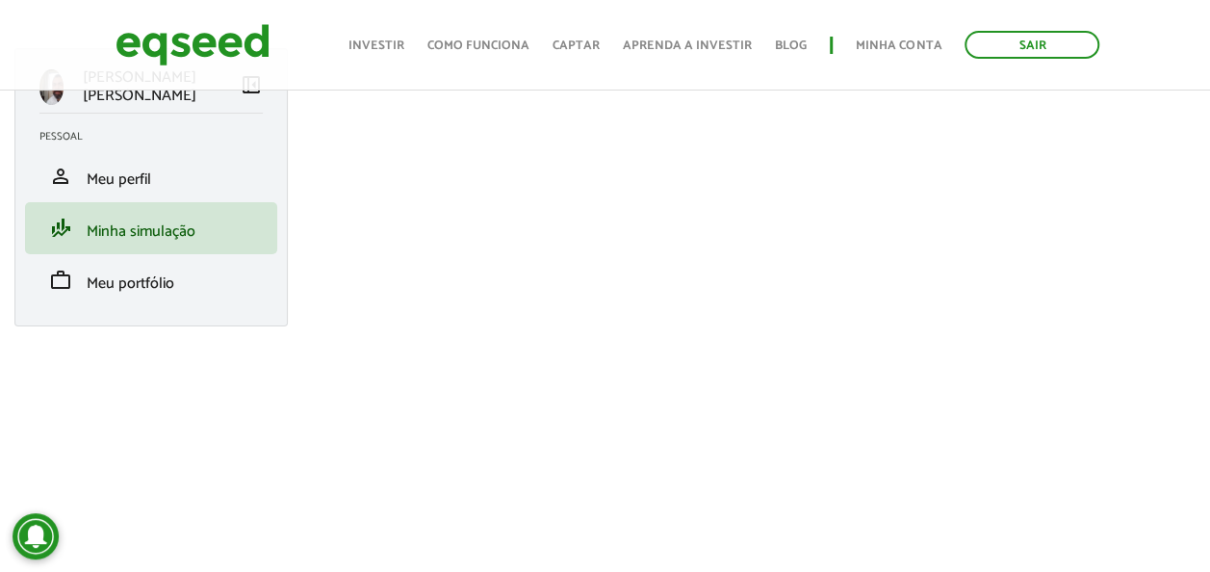
scroll to position [71, 0]
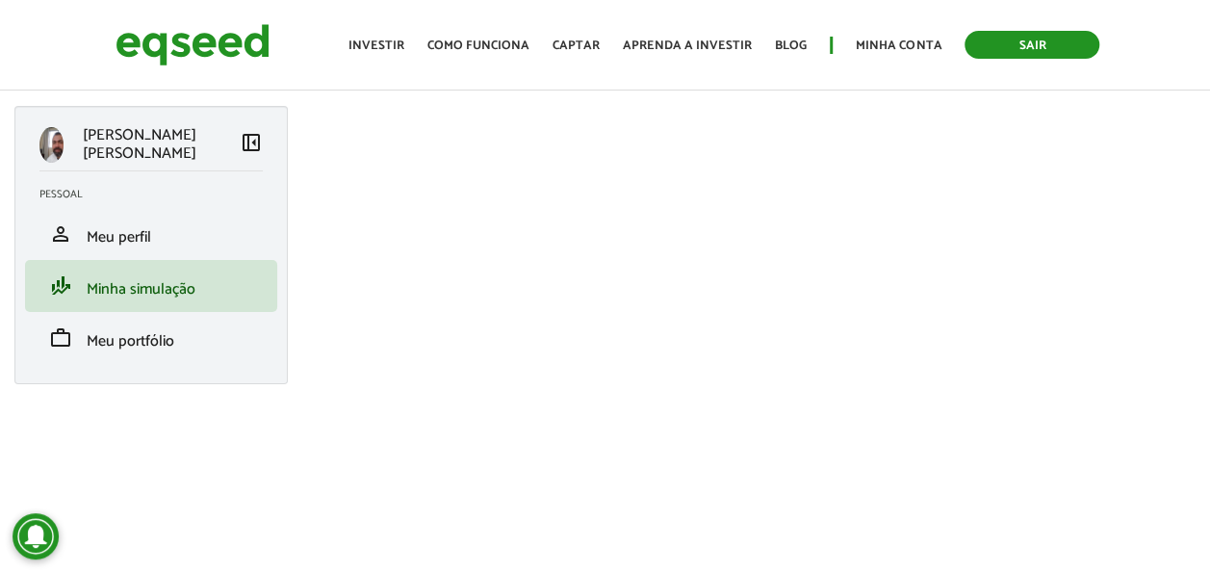
click at [1039, 43] on link "Sair" at bounding box center [1031, 45] width 135 height 28
